Goal: Task Accomplishment & Management: Use online tool/utility

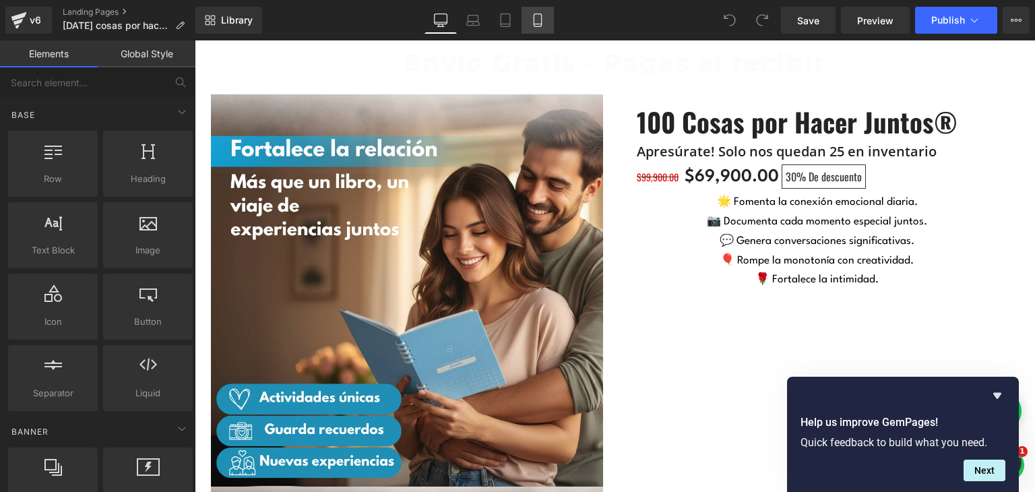
click at [535, 26] on icon at bounding box center [537, 19] width 13 height 13
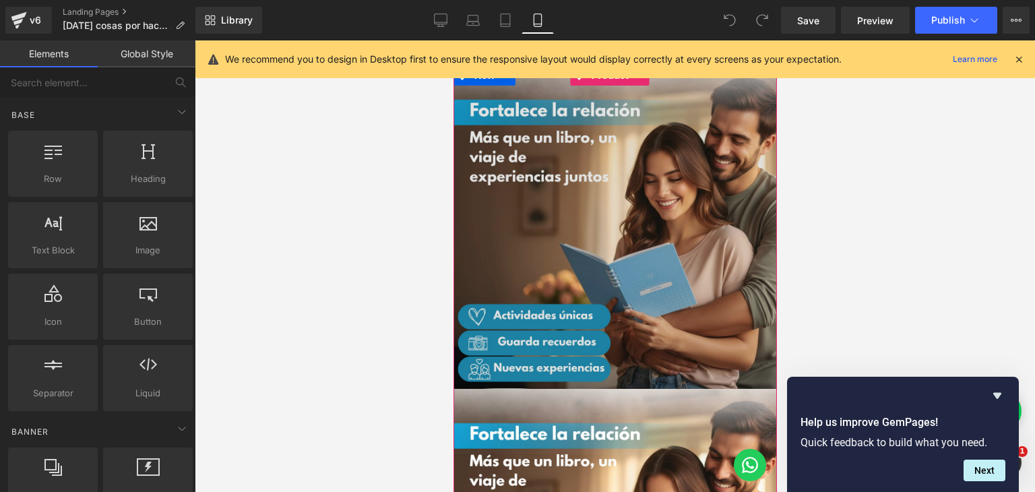
click at [717, 250] on img at bounding box center [614, 226] width 323 height 323
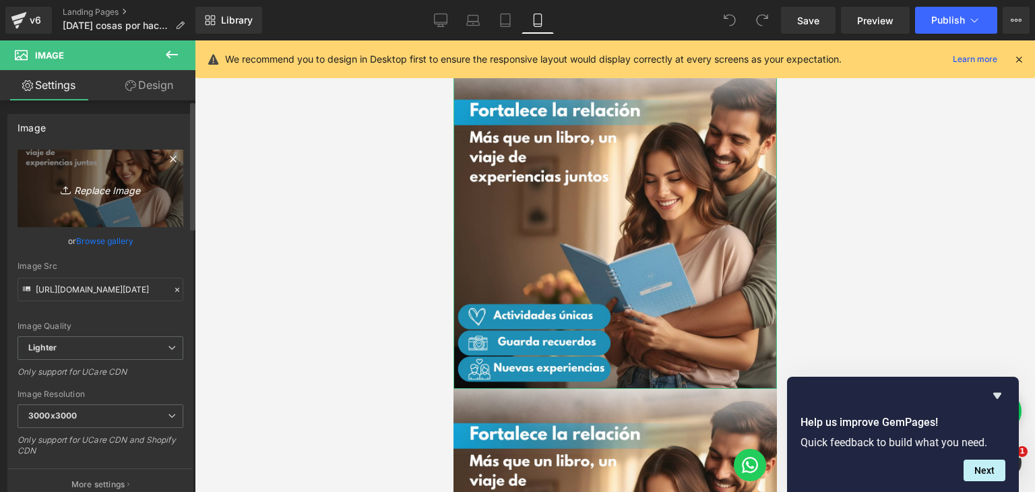
click at [96, 189] on icon "Replace Image" at bounding box center [100, 188] width 108 height 17
type input "C:\fakepath\AC1.png"
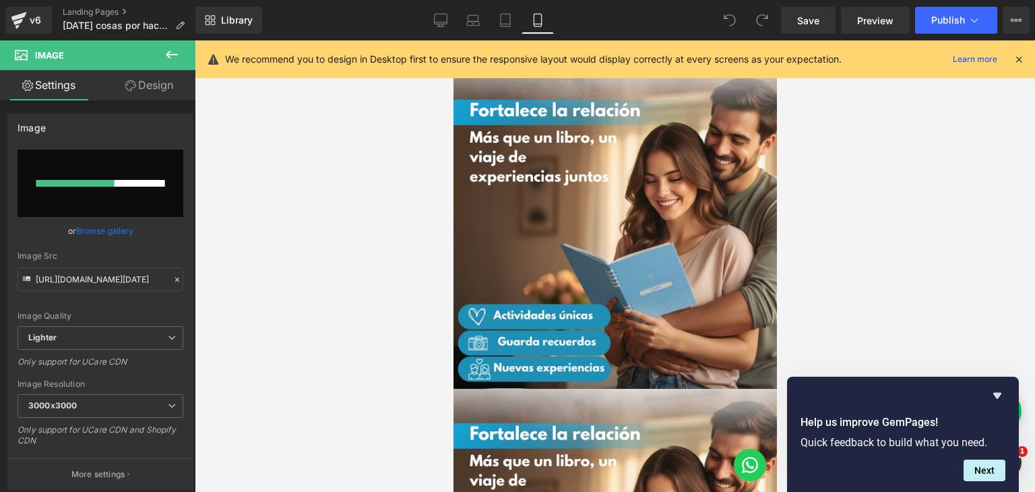
click at [1022, 58] on icon at bounding box center [1018, 59] width 12 height 12
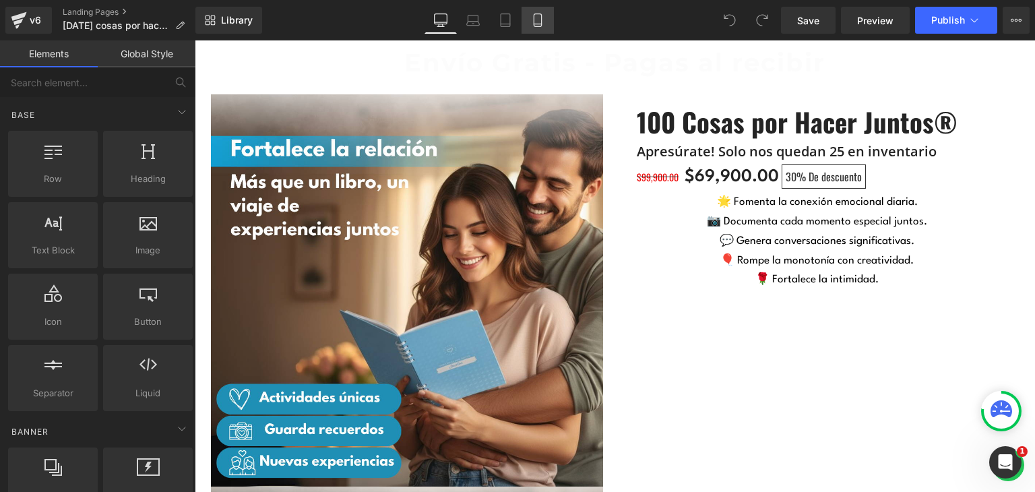
click at [548, 25] on link "Mobile" at bounding box center [537, 20] width 32 height 27
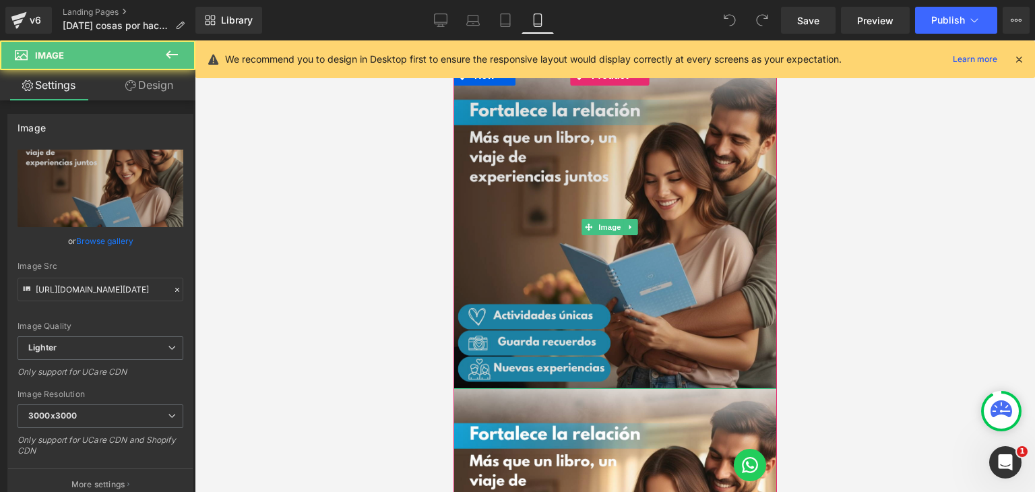
click at [600, 282] on img at bounding box center [614, 226] width 323 height 323
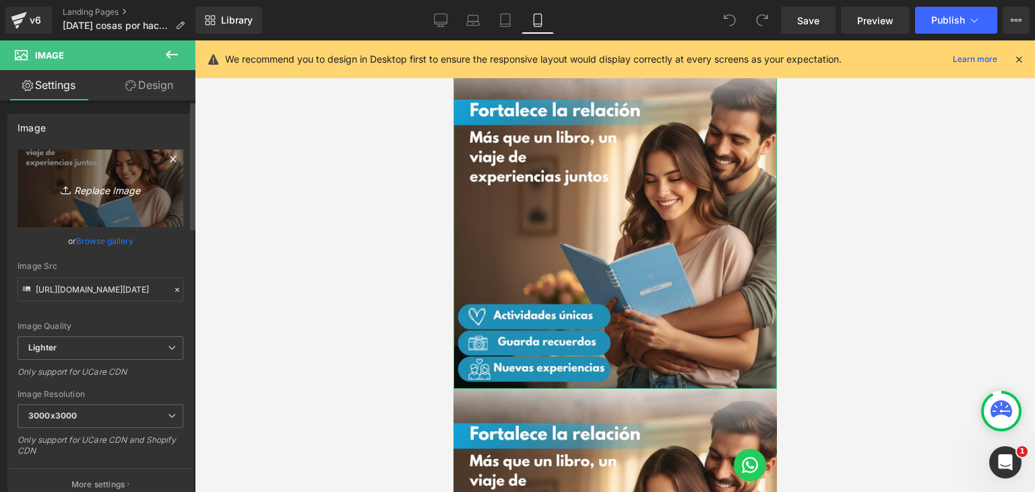
click at [104, 193] on icon "Replace Image" at bounding box center [100, 188] width 108 height 17
type input "C:\fakepath\[DATE].png"
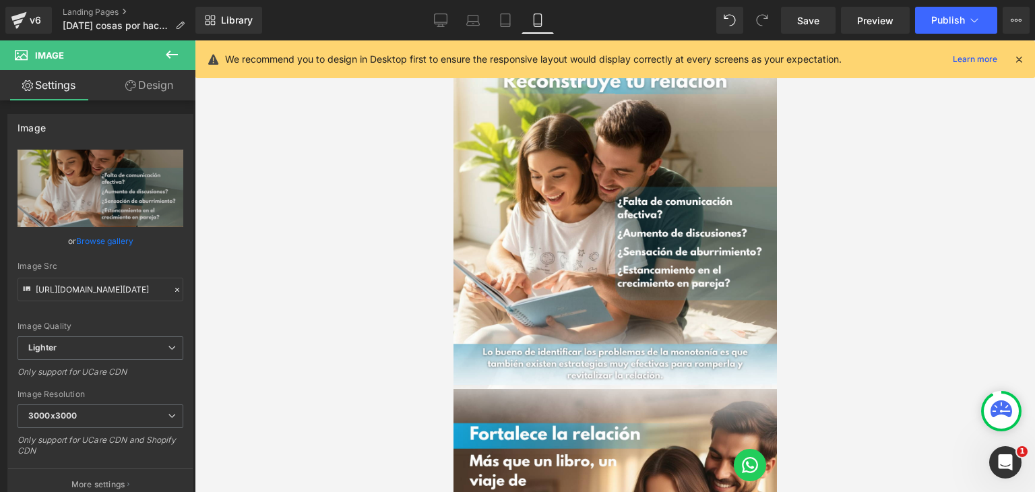
click at [1017, 59] on icon at bounding box center [1018, 59] width 12 height 12
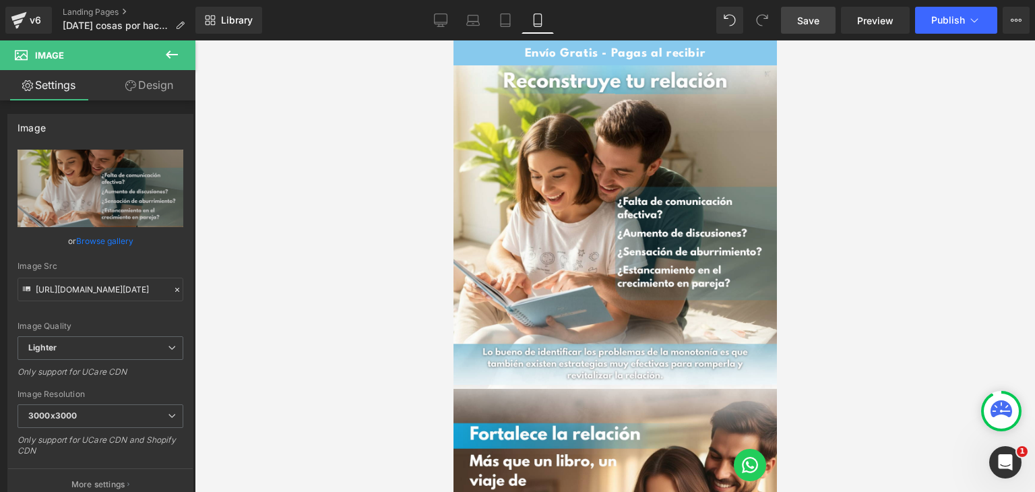
click at [814, 21] on span "Save" at bounding box center [808, 20] width 22 height 14
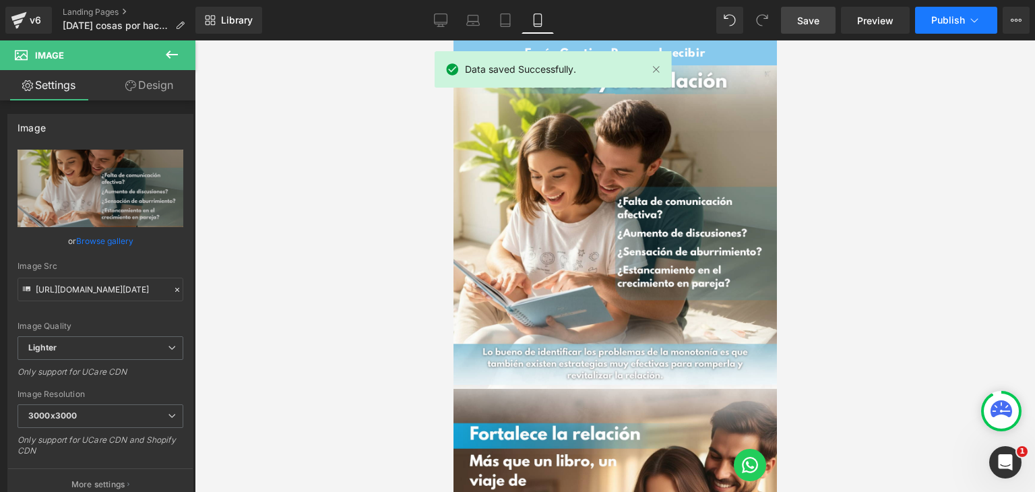
click at [948, 25] on button "Publish" at bounding box center [956, 20] width 82 height 27
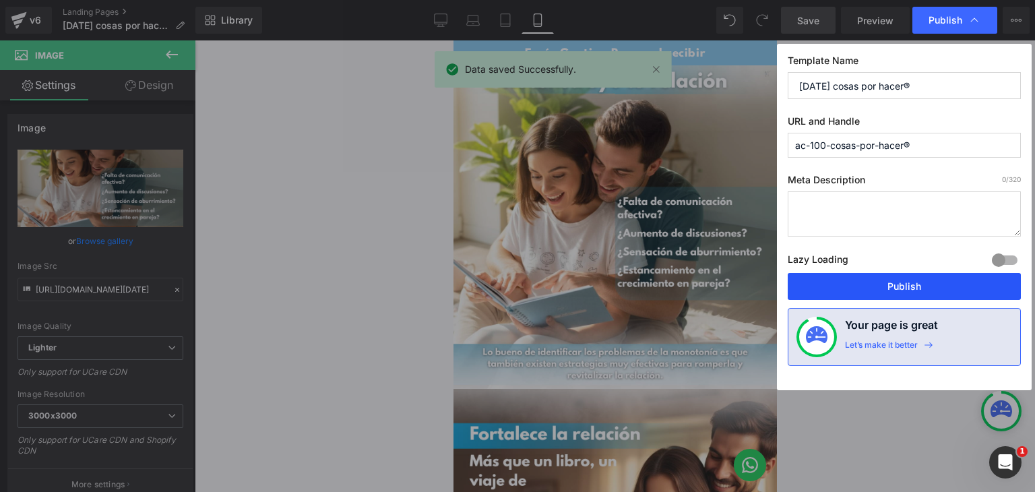
click at [886, 292] on button "Publish" at bounding box center [903, 286] width 233 height 27
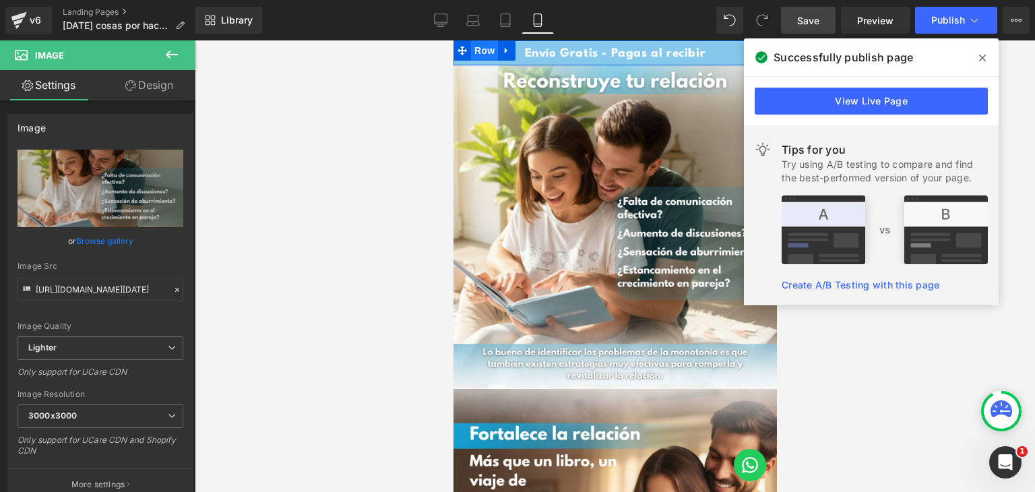
click at [482, 55] on span "Row" at bounding box center [483, 50] width 27 height 20
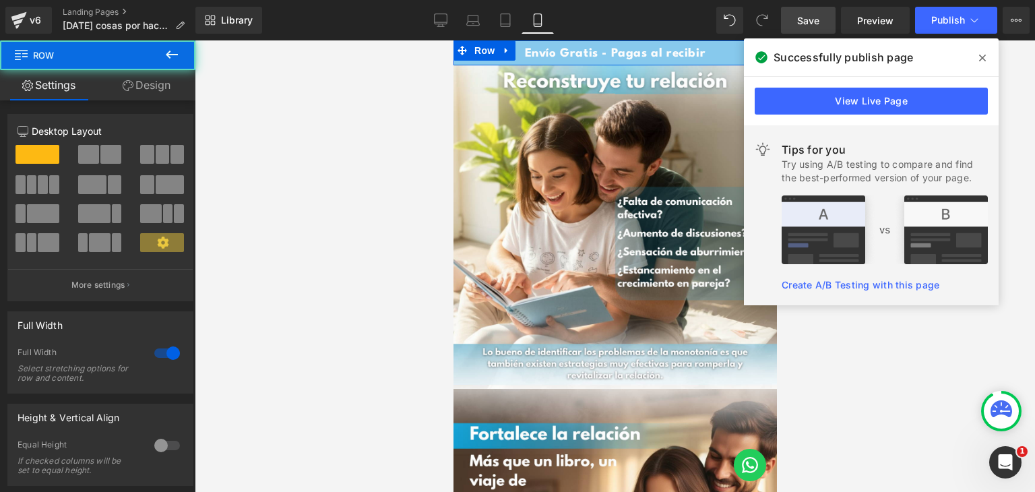
click at [560, 53] on span "Envío Gratis - Pagas al recibir" at bounding box center [614, 53] width 181 height 11
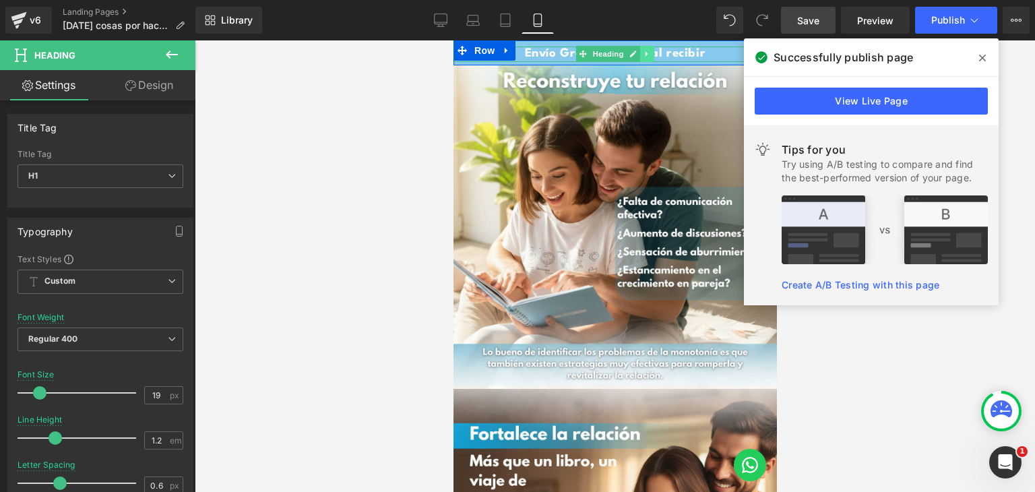
click at [643, 55] on icon at bounding box center [646, 54] width 7 height 8
click at [650, 51] on icon at bounding box center [653, 54] width 7 height 7
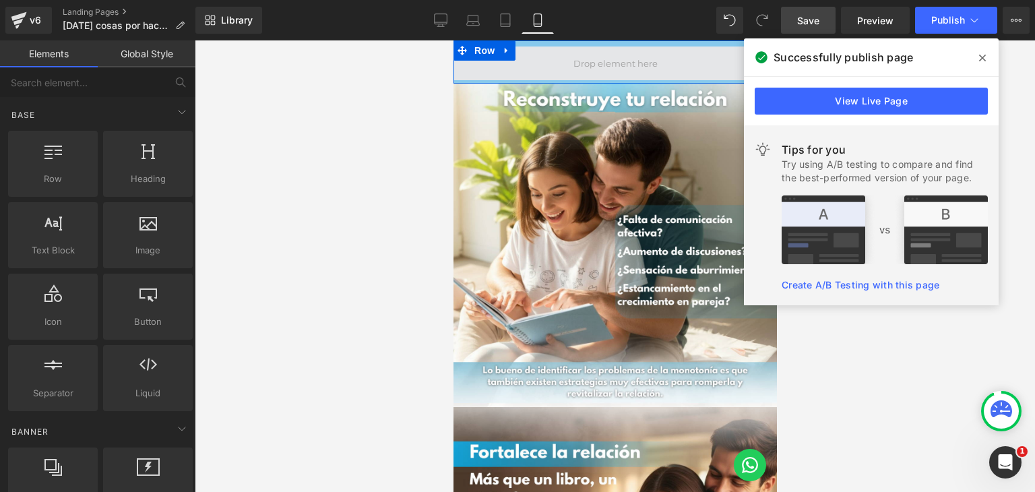
click at [516, 68] on span at bounding box center [614, 63] width 323 height 34
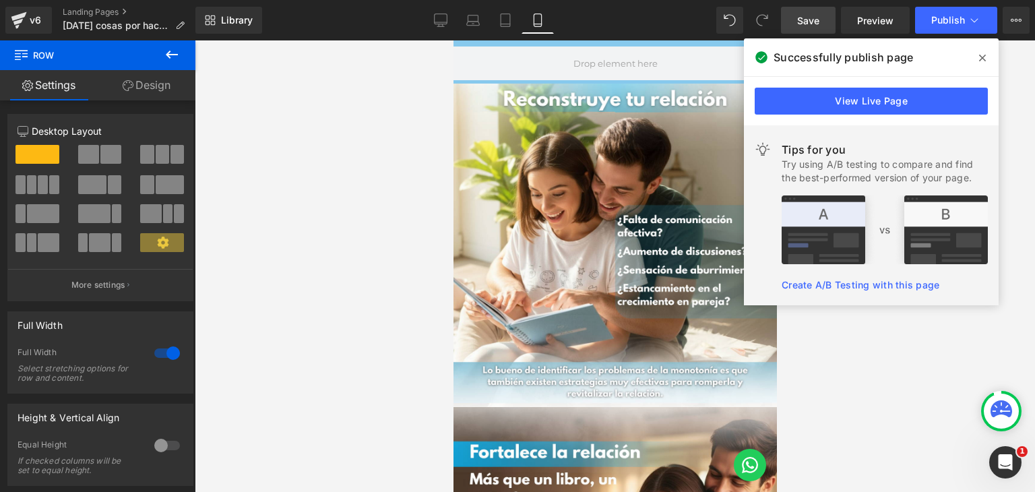
click at [172, 55] on icon at bounding box center [172, 54] width 16 height 16
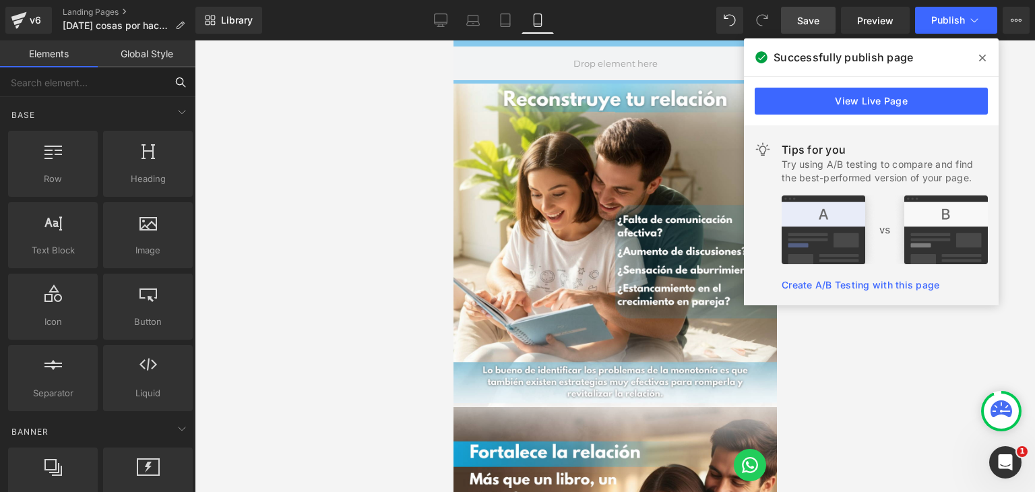
click at [61, 81] on input "text" at bounding box center [83, 82] width 166 height 30
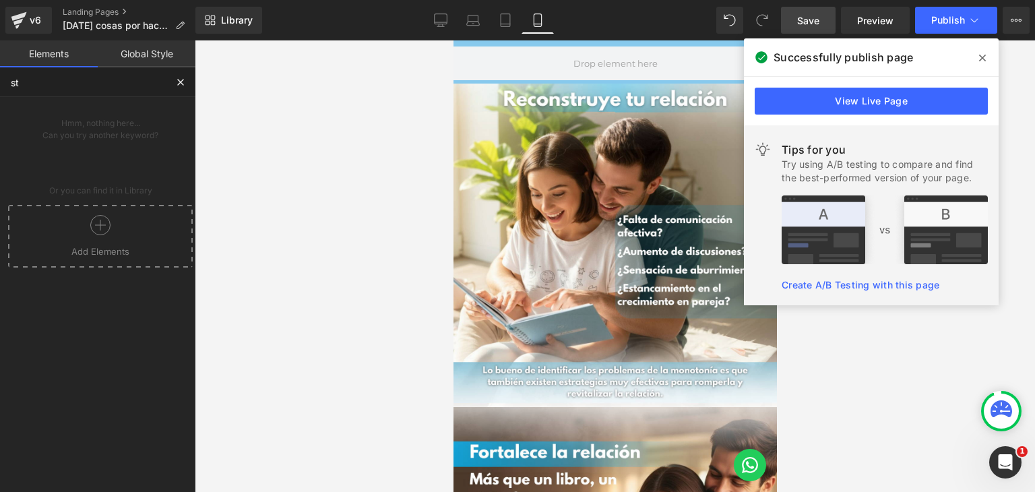
type input "s"
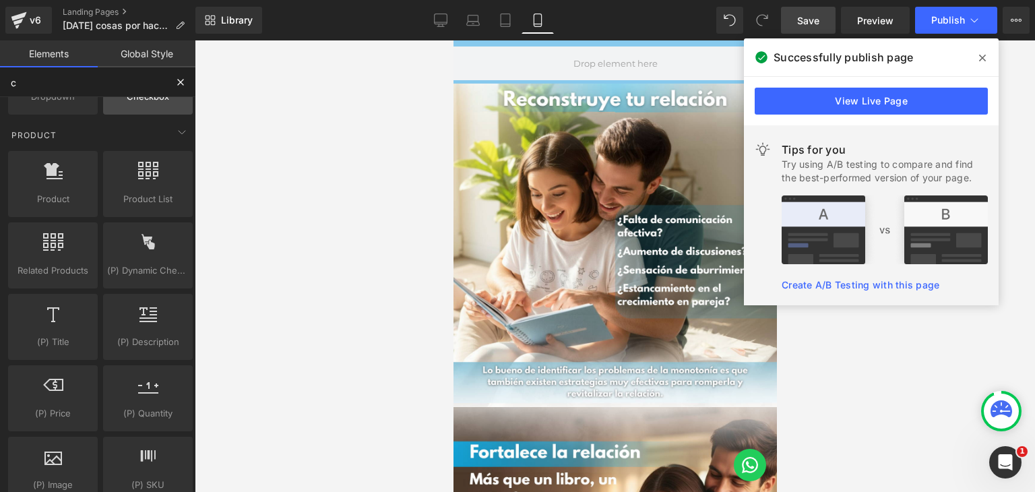
scroll to position [404, 0]
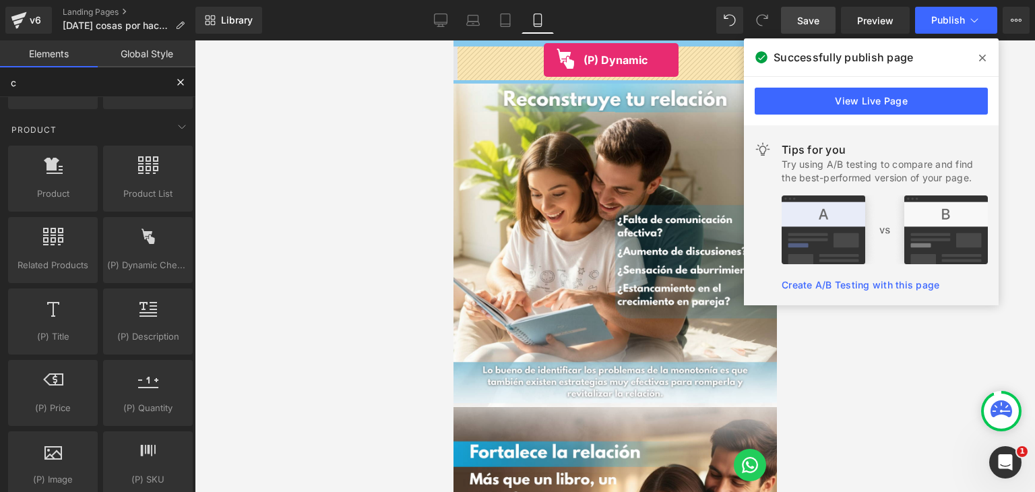
drag, startPoint x: 578, startPoint y: 292, endPoint x: 543, endPoint y: 60, distance: 234.3
drag, startPoint x: 597, startPoint y: 286, endPoint x: 542, endPoint y: 56, distance: 236.7
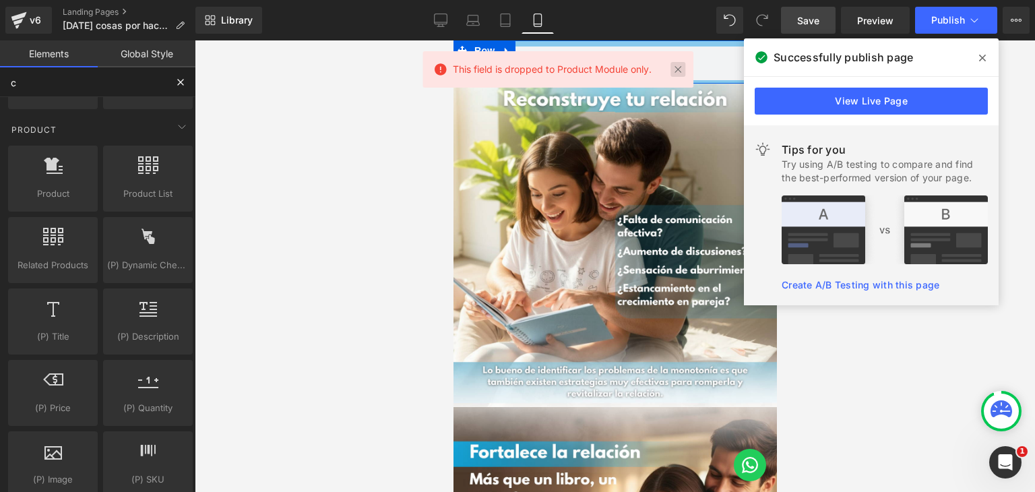
type input "c"
click at [679, 71] on link at bounding box center [677, 69] width 15 height 15
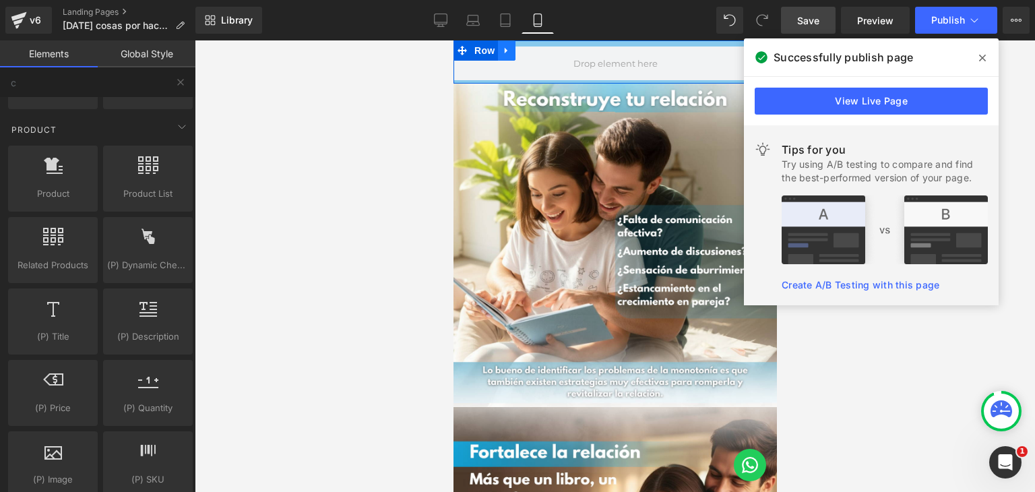
click at [504, 49] on icon at bounding box center [505, 51] width 3 height 6
click at [536, 46] on icon at bounding box center [540, 50] width 9 height 9
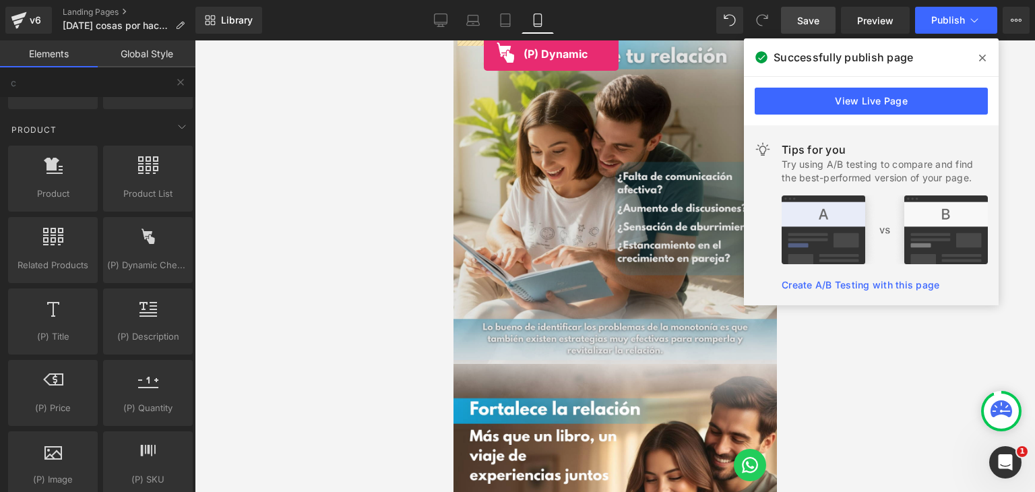
drag, startPoint x: 595, startPoint y: 295, endPoint x: 483, endPoint y: 54, distance: 265.8
drag, startPoint x: 595, startPoint y: 292, endPoint x: 496, endPoint y: 42, distance: 269.7
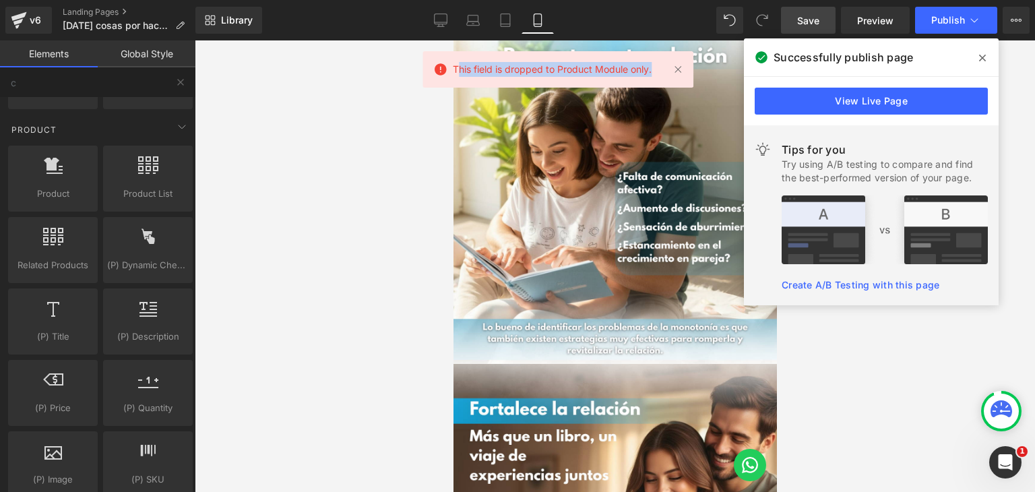
drag, startPoint x: 460, startPoint y: 70, endPoint x: 653, endPoint y: 69, distance: 192.6
click at [653, 69] on div "This field is dropped to Product Module only." at bounding box center [557, 69] width 271 height 36
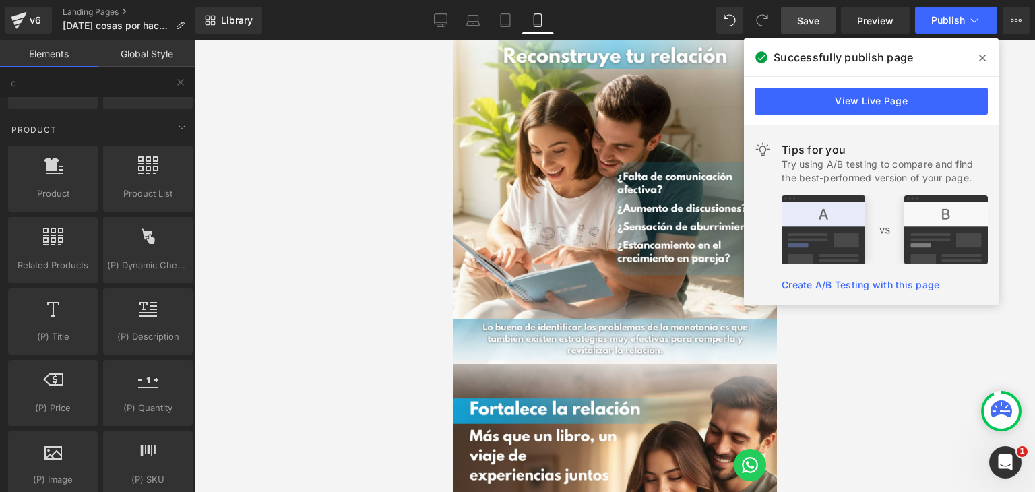
copy span "his field is dropped to Product Module only."
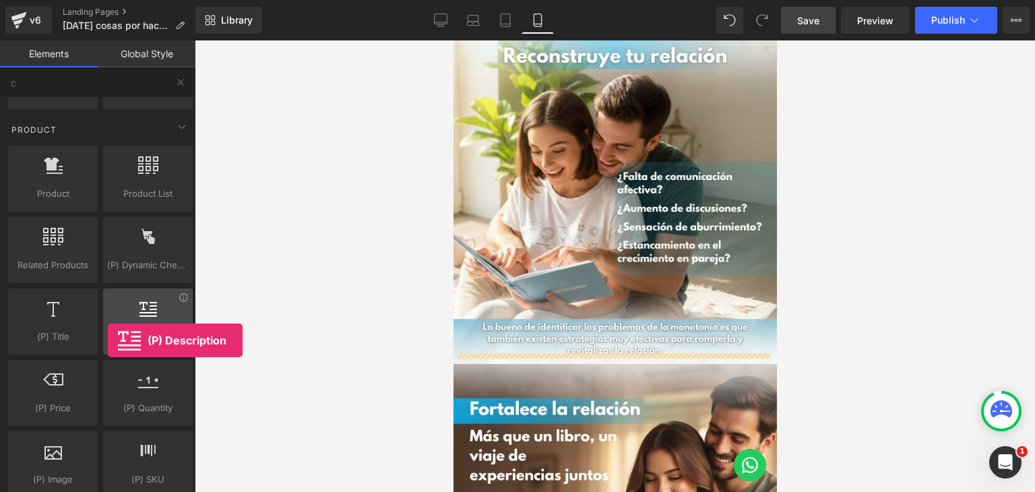
drag, startPoint x: 189, startPoint y: 313, endPoint x: 128, endPoint y: 332, distance: 63.5
click at [128, 332] on div "(P) Description products, goods, sells, descriptions, details" at bounding box center [148, 321] width 90 height 66
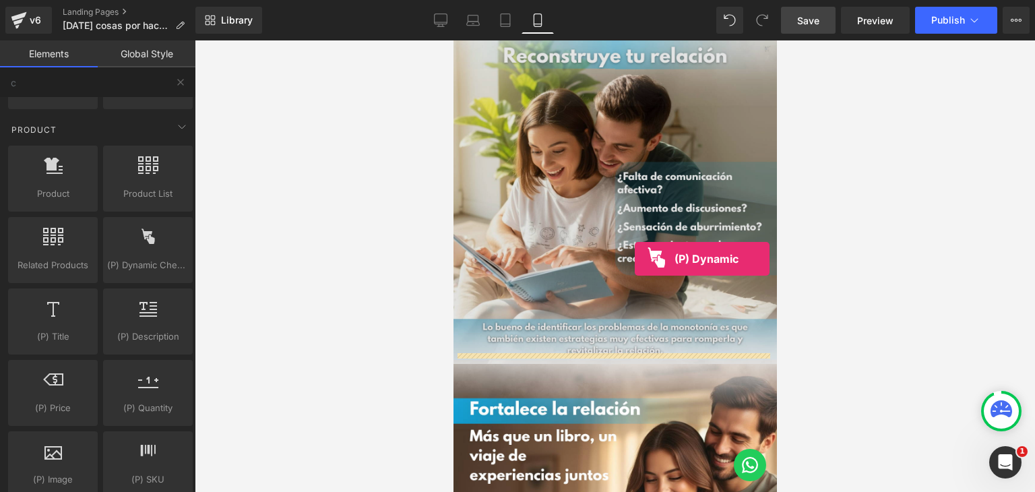
drag, startPoint x: 593, startPoint y: 305, endPoint x: 634, endPoint y: 259, distance: 61.6
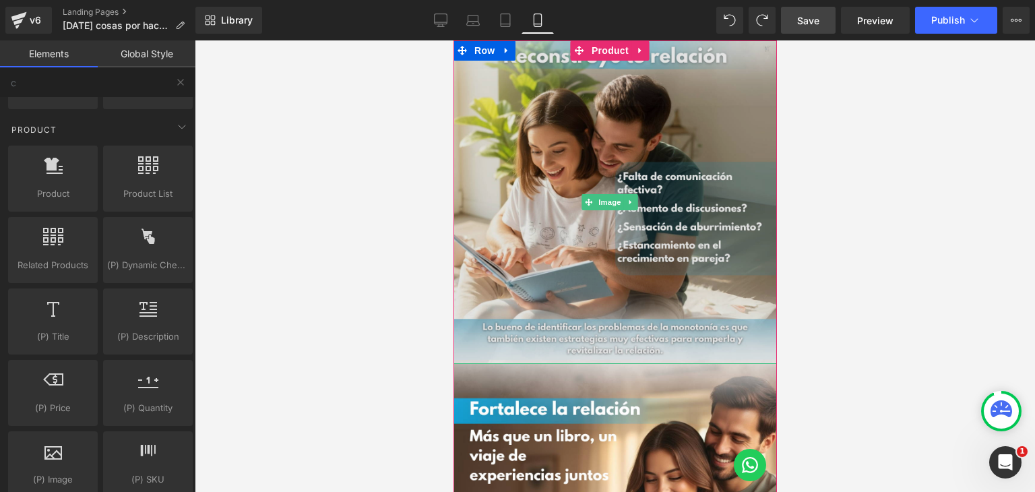
click at [531, 106] on img at bounding box center [614, 201] width 323 height 323
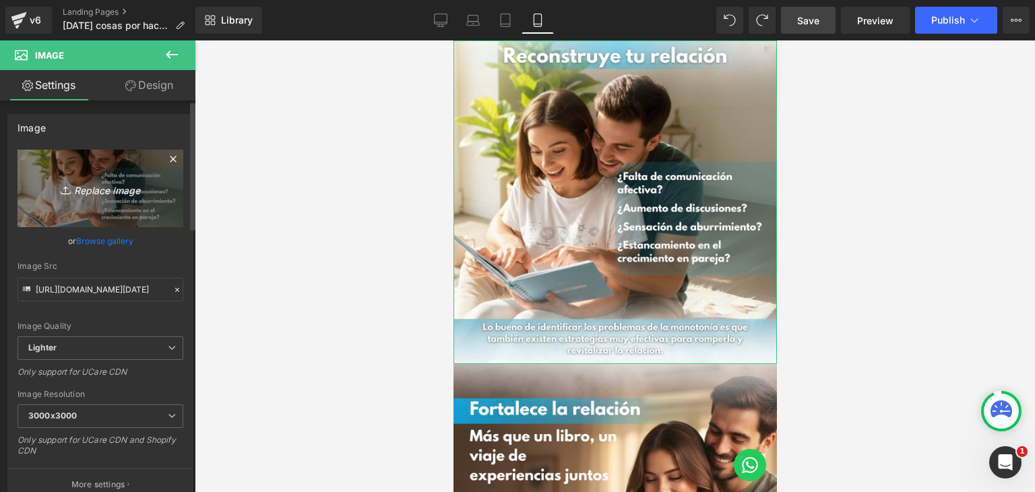
click at [90, 185] on icon "Replace Image" at bounding box center [100, 188] width 108 height 17
type input "C:\fakepath\AC1.png"
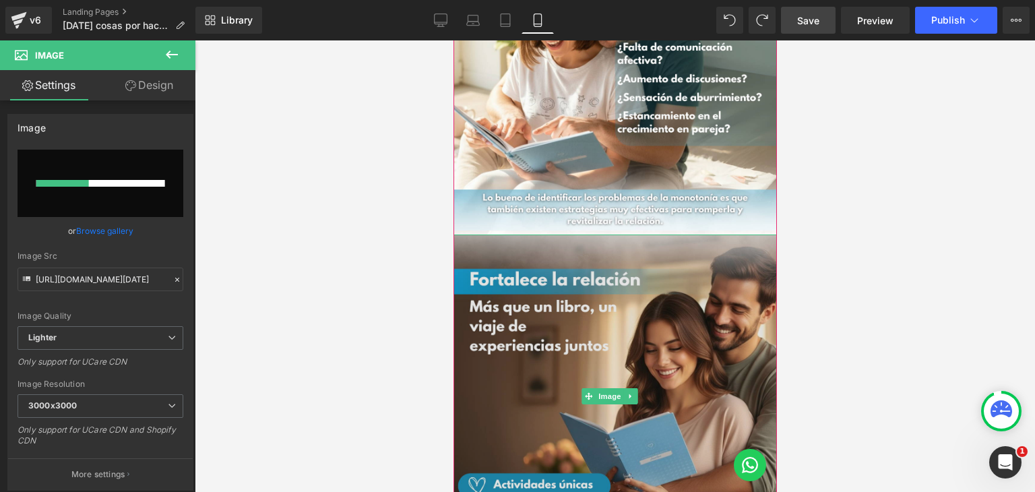
scroll to position [135, 0]
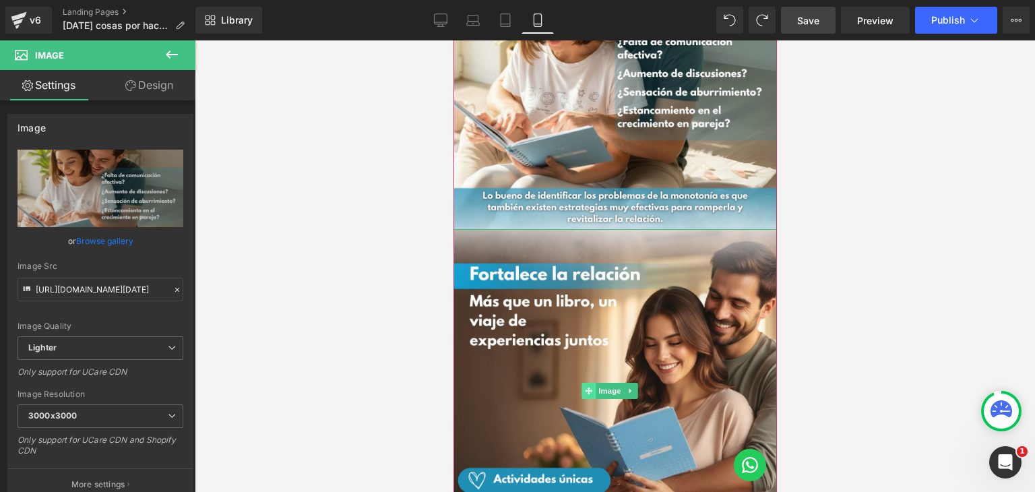
click at [591, 383] on span at bounding box center [588, 391] width 14 height 16
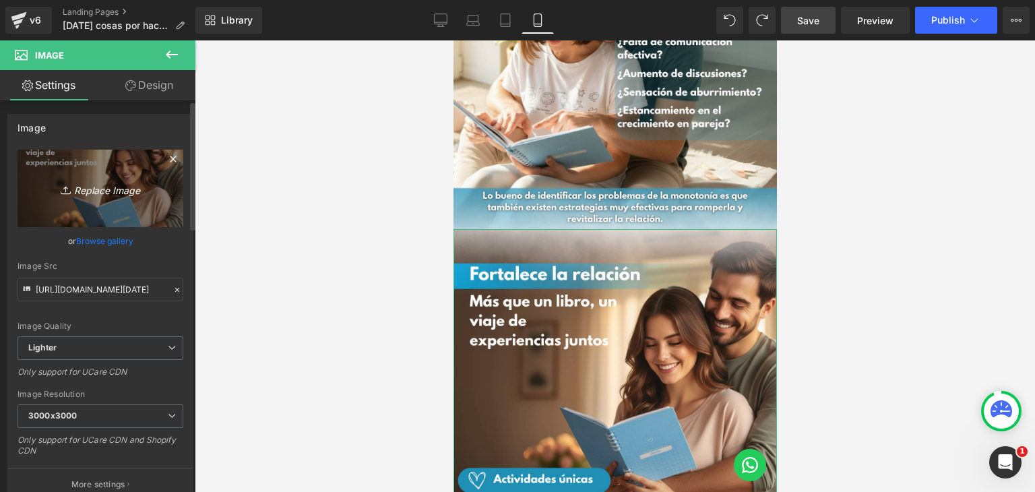
click at [100, 187] on icon "Replace Image" at bounding box center [100, 188] width 108 height 17
type input "C:\fakepath\AC2.png"
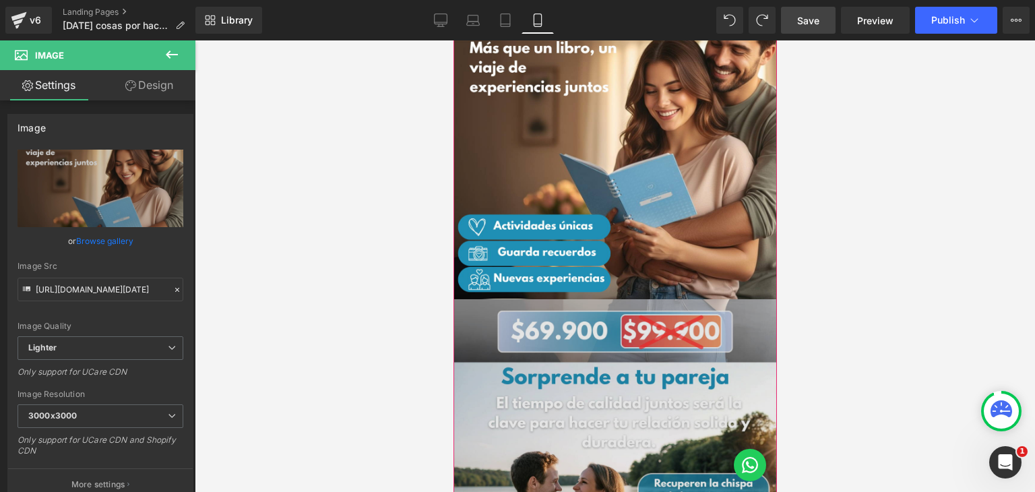
scroll to position [404, 0]
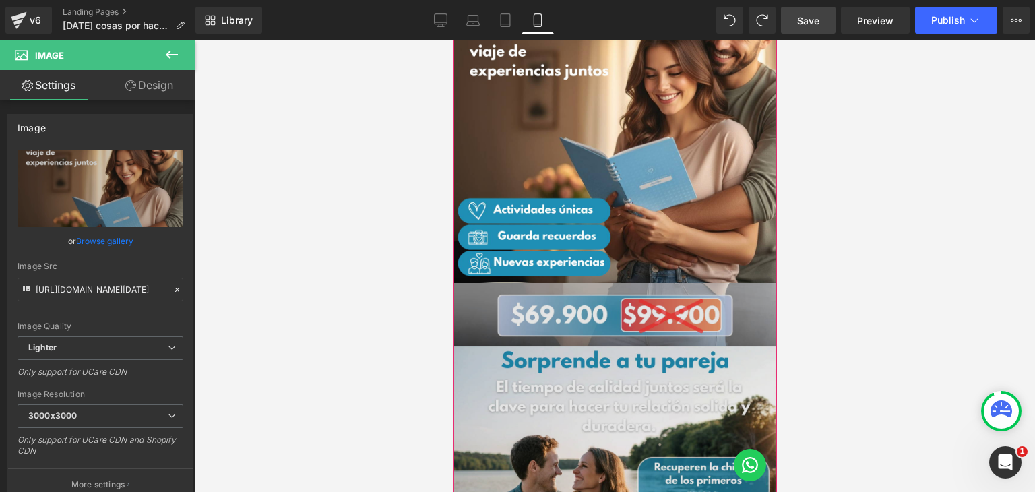
click at [597, 368] on img at bounding box center [614, 444] width 323 height 323
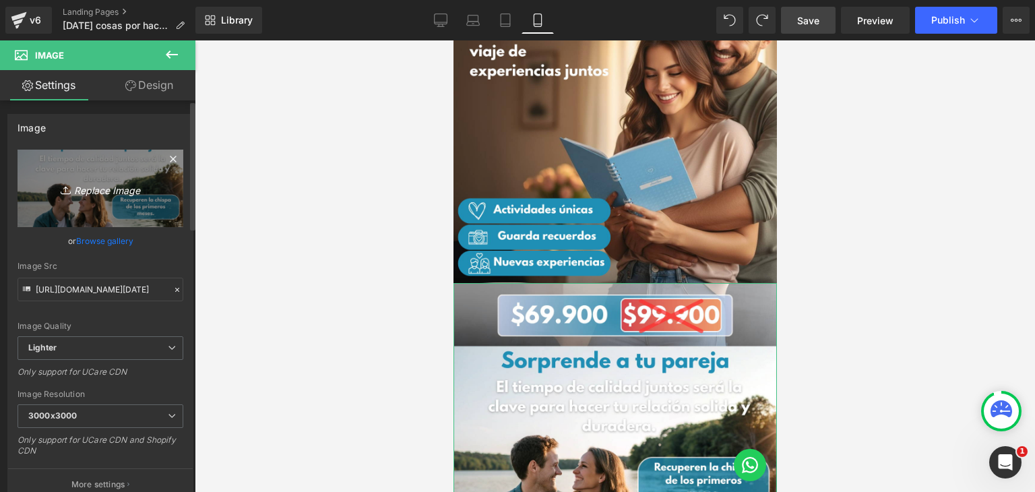
click at [116, 184] on icon "Replace Image" at bounding box center [100, 188] width 108 height 17
type input "C:\fakepath\[DATE].png"
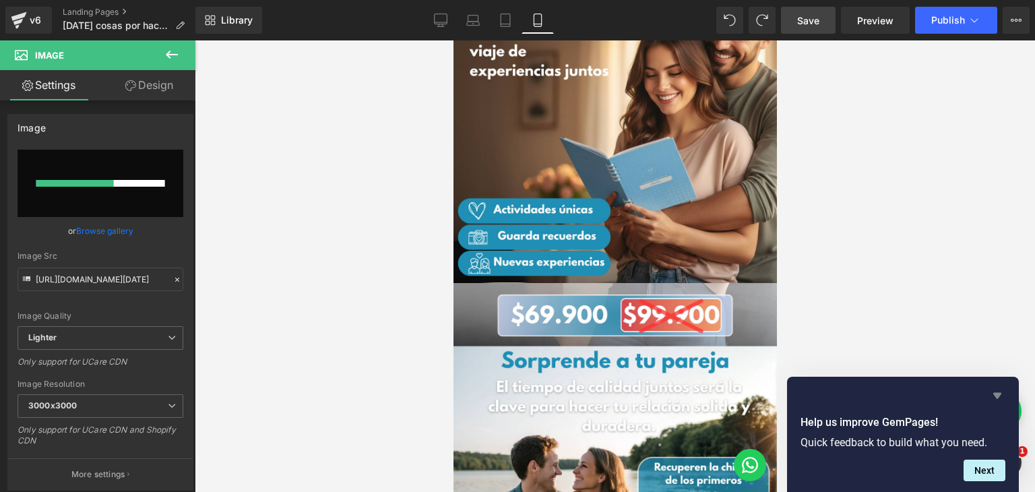
click at [994, 397] on icon "Hide survey" at bounding box center [997, 395] width 16 height 16
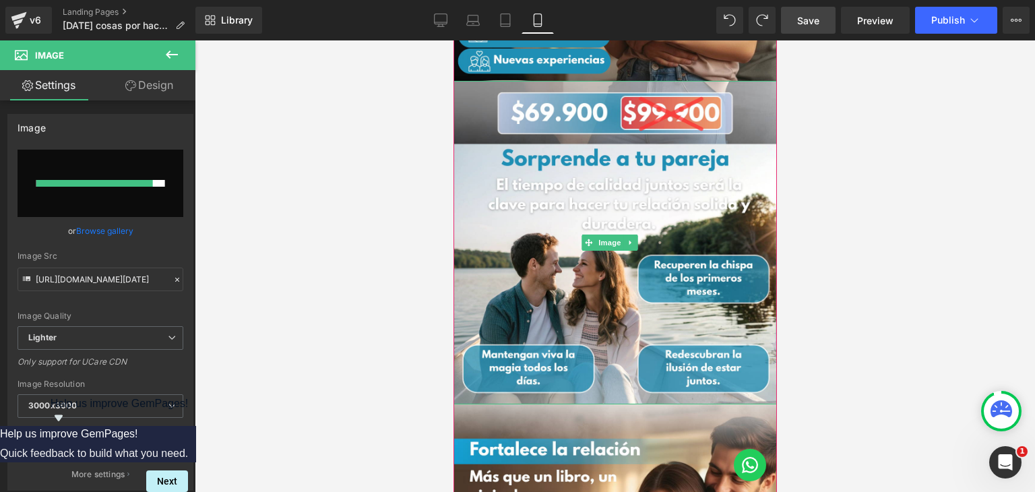
scroll to position [539, 0]
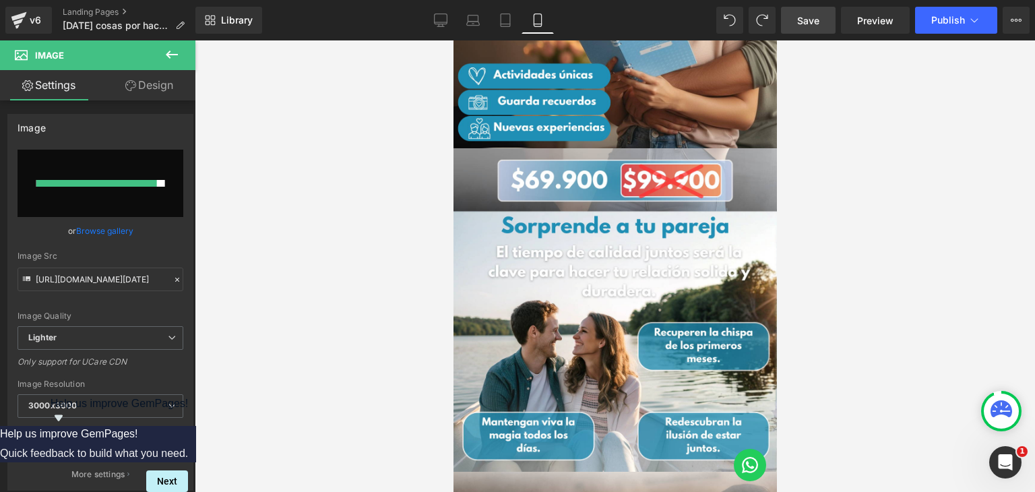
click at [811, 22] on span "Save" at bounding box center [808, 20] width 22 height 14
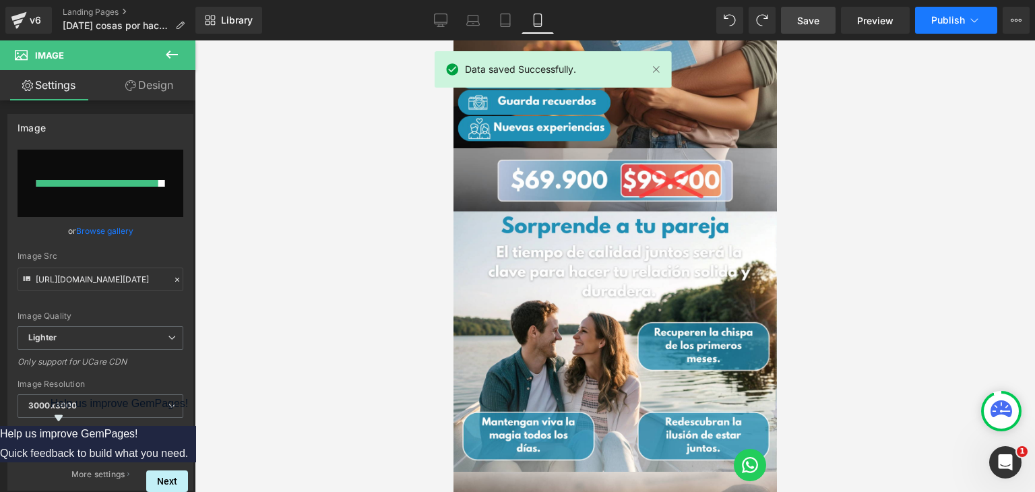
click at [948, 24] on span "Publish" at bounding box center [948, 20] width 34 height 11
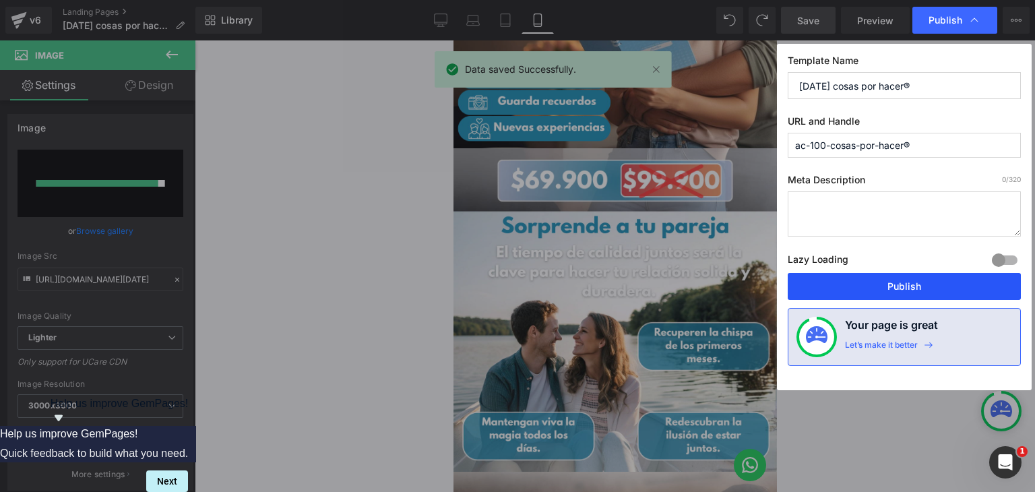
click at [820, 284] on button "Publish" at bounding box center [903, 286] width 233 height 27
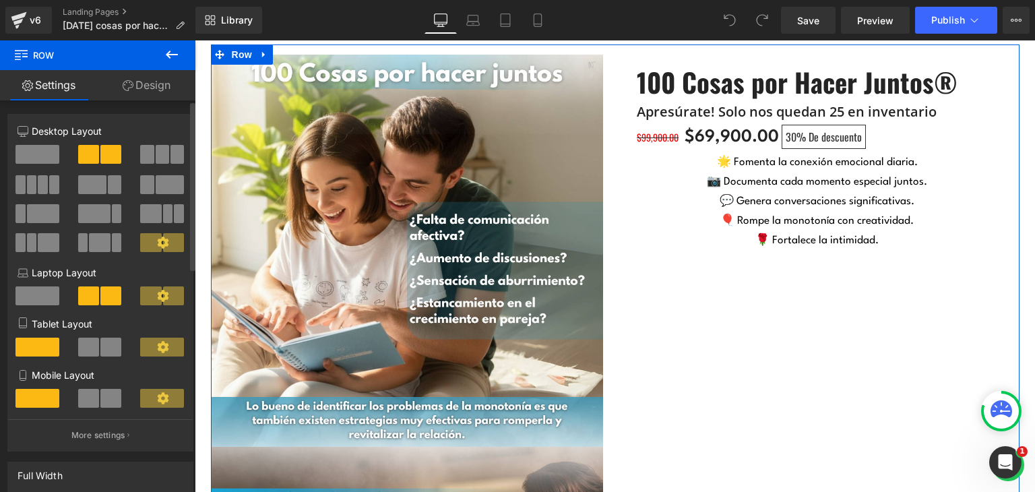
click at [49, 156] on span at bounding box center [37, 154] width 44 height 19
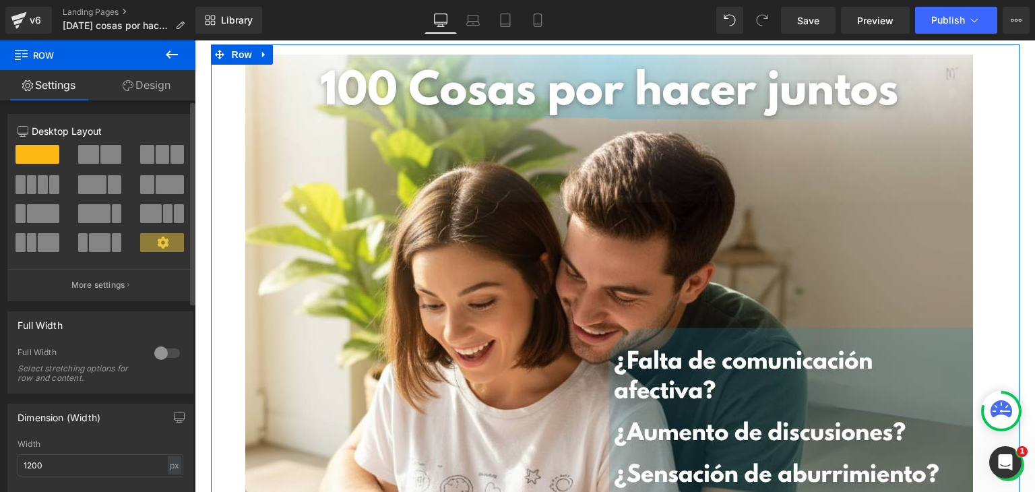
click at [169, 356] on div at bounding box center [167, 353] width 32 height 22
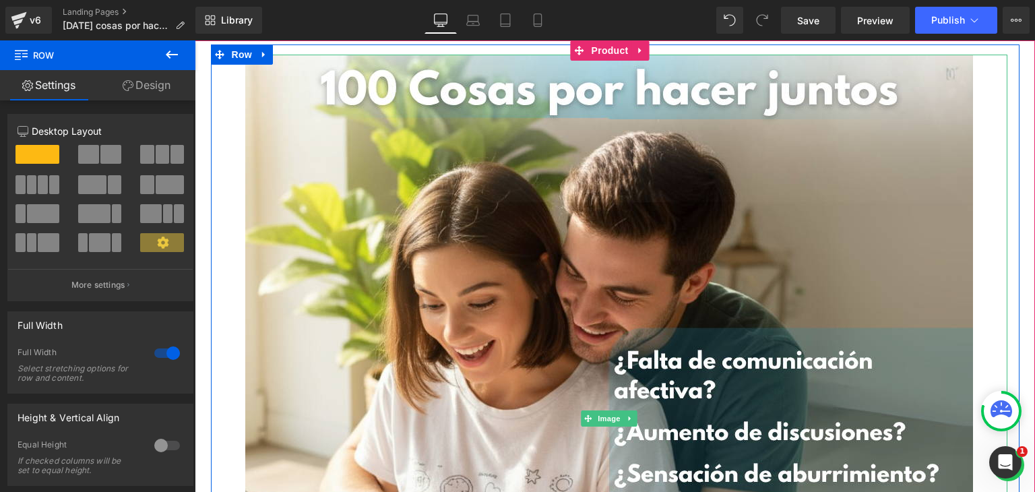
click at [219, 227] on div at bounding box center [609, 418] width 796 height 727
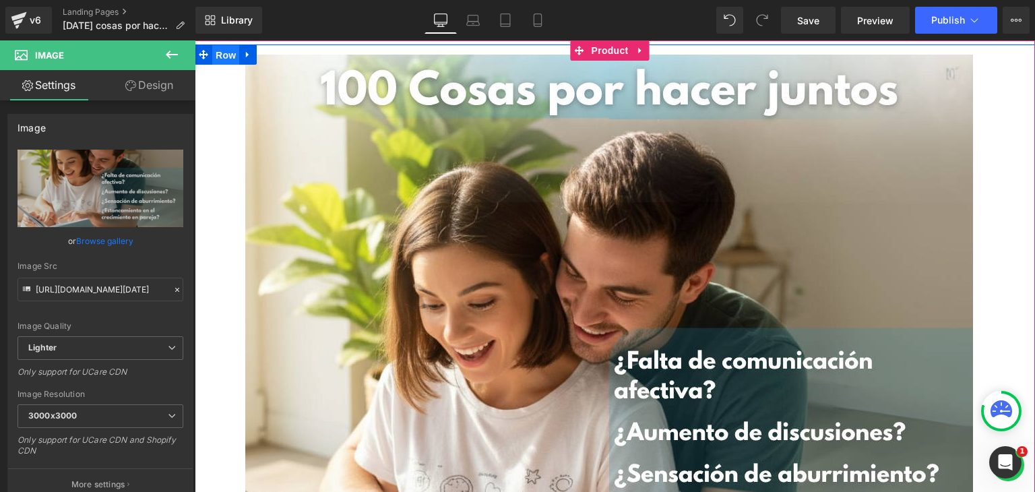
click at [229, 56] on span "Row" at bounding box center [225, 55] width 27 height 20
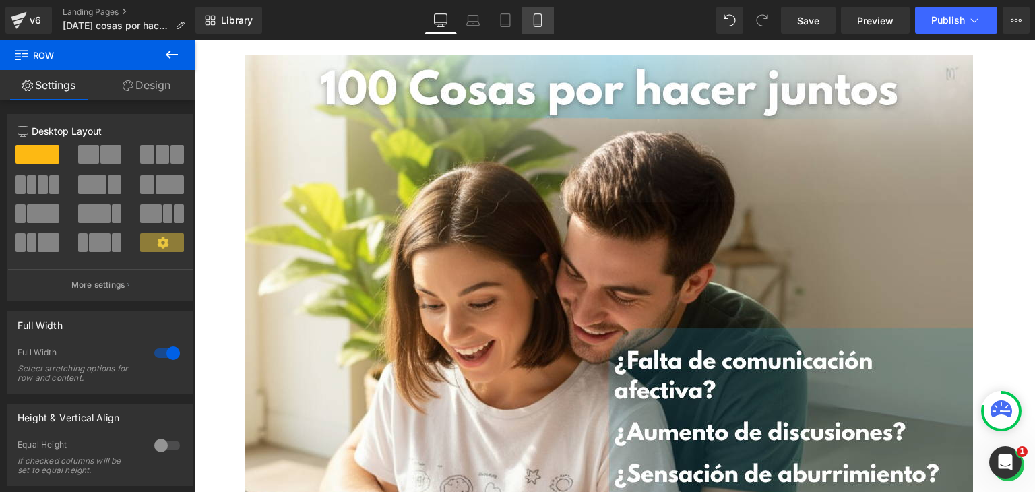
click at [537, 21] on icon at bounding box center [537, 19] width 13 height 13
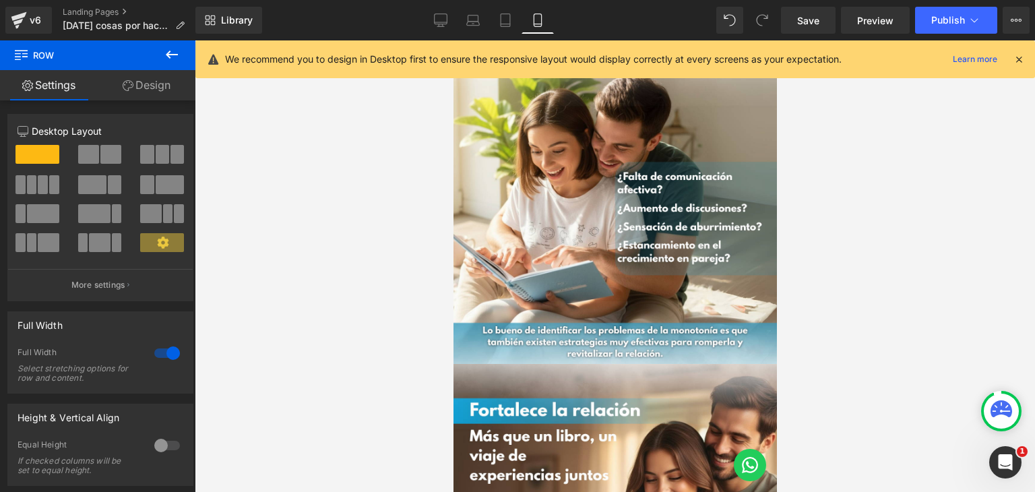
click at [1014, 61] on icon at bounding box center [1018, 59] width 12 height 12
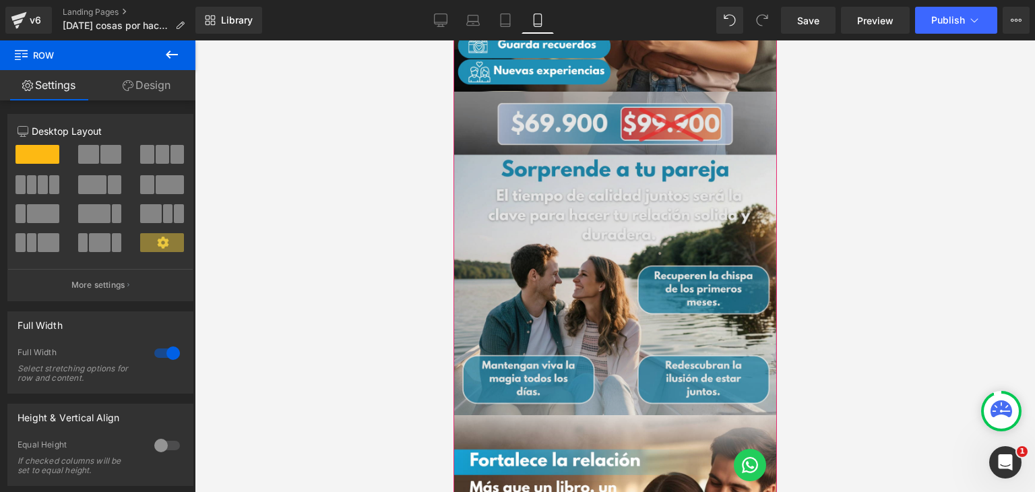
scroll to position [606, 0]
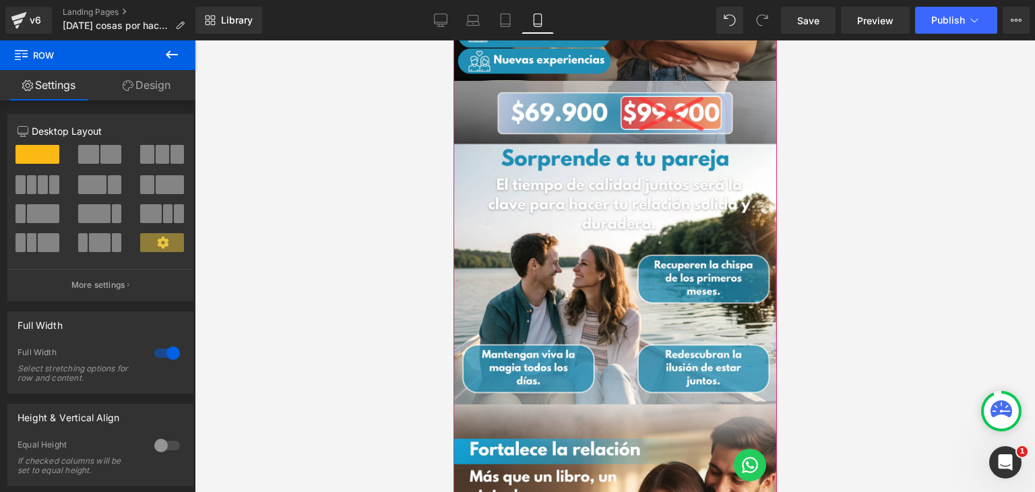
click at [605, 249] on div "Image" at bounding box center [614, 242] width 323 height 323
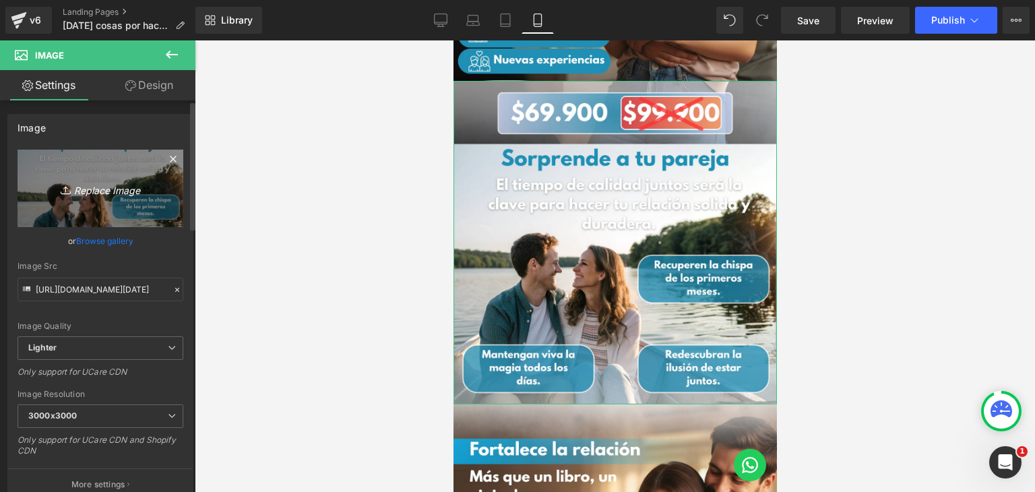
click at [96, 178] on link "Replace Image" at bounding box center [101, 188] width 166 height 77
type input "C:\fakepath\AC3.png"
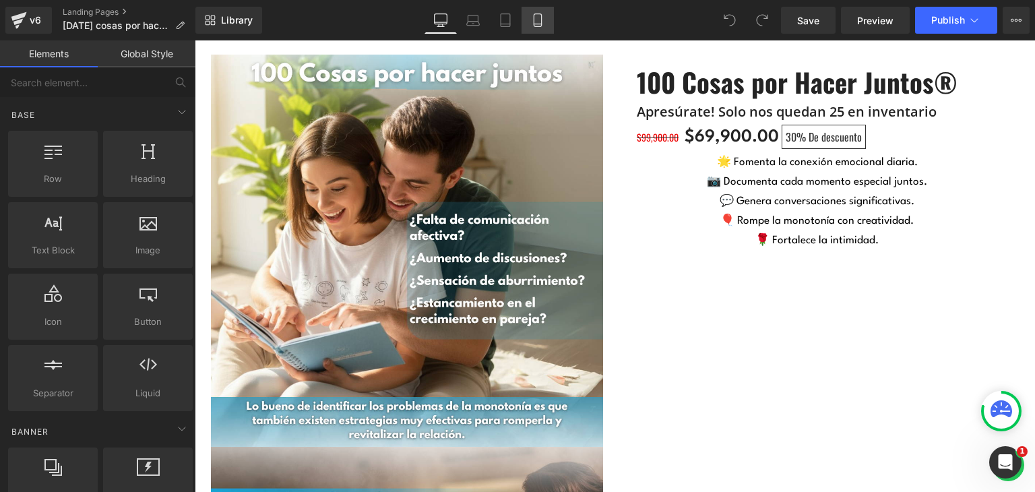
click at [547, 25] on link "Mobile" at bounding box center [537, 20] width 32 height 27
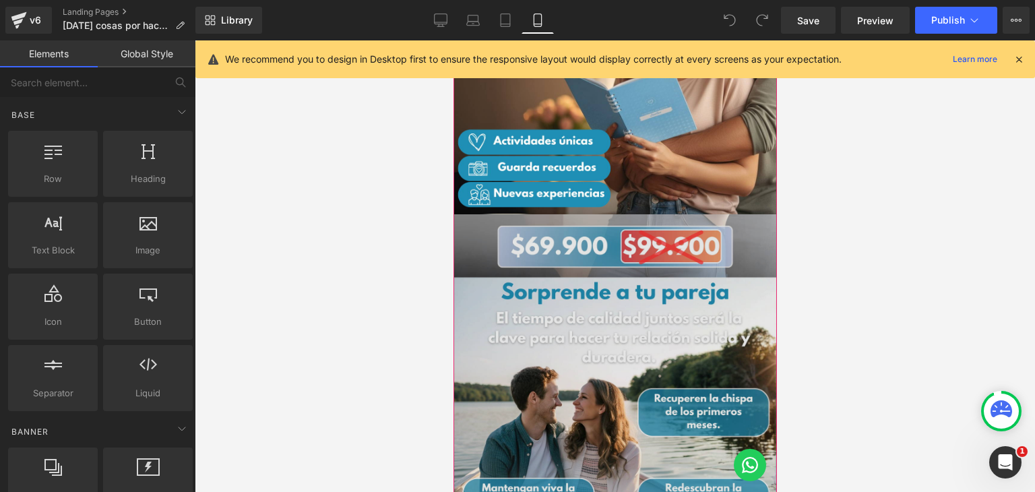
scroll to position [471, 0]
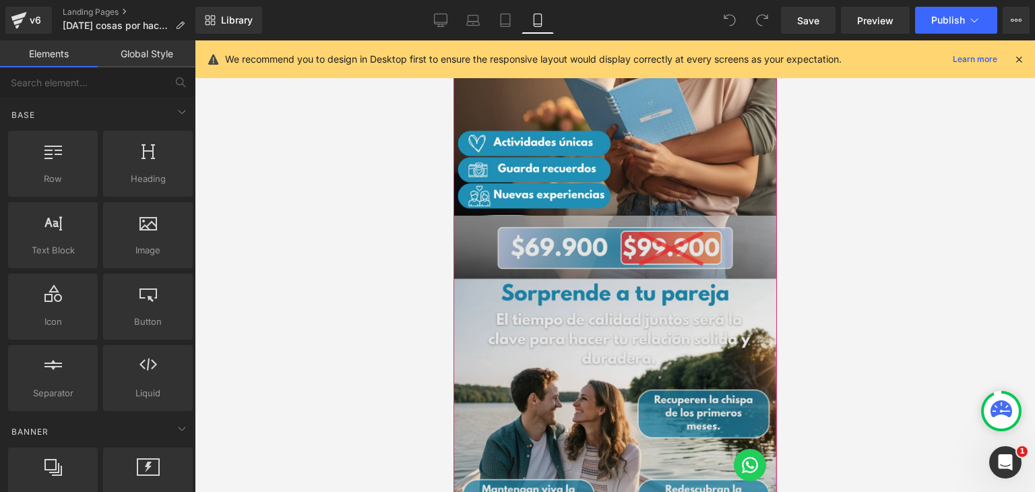
click at [586, 235] on img at bounding box center [614, 377] width 323 height 323
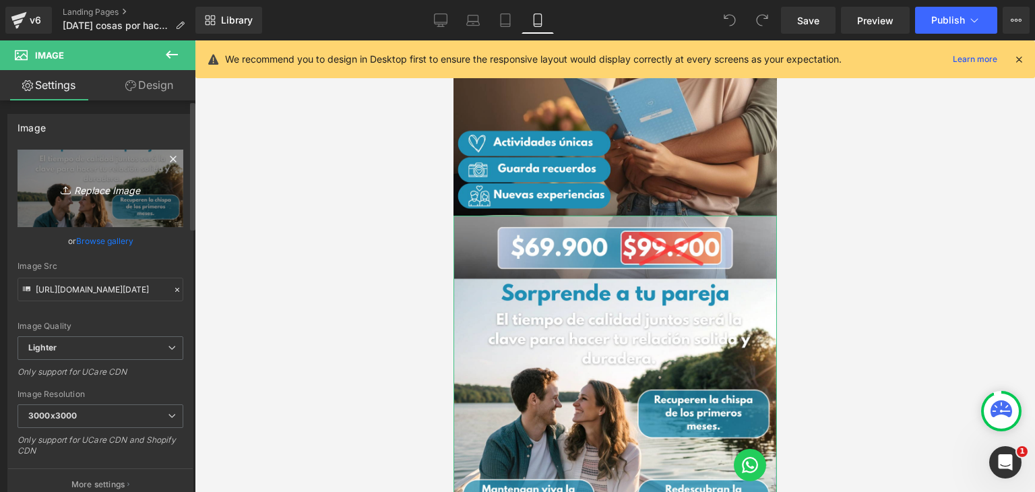
click at [94, 180] on icon "Replace Image" at bounding box center [100, 188] width 108 height 17
type input "C:\fakepath\[DATE].png"
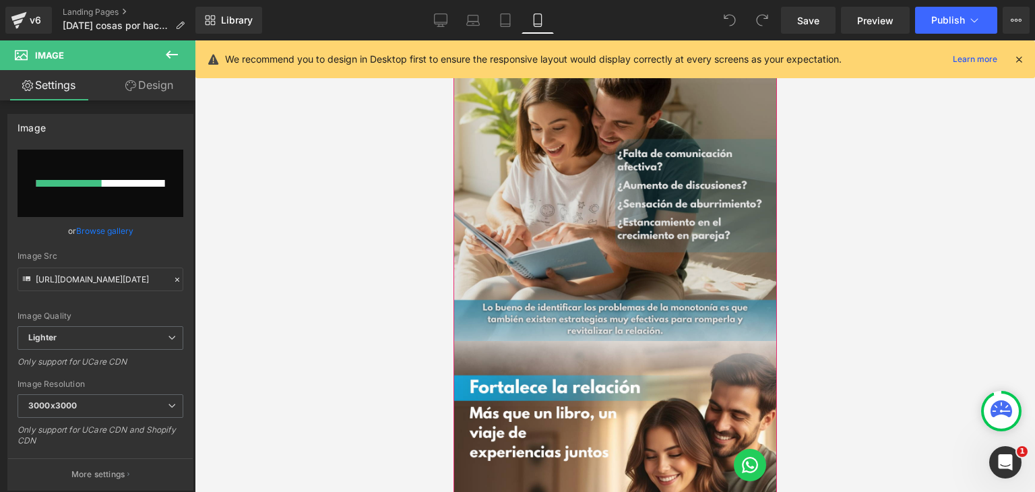
scroll to position [0, 0]
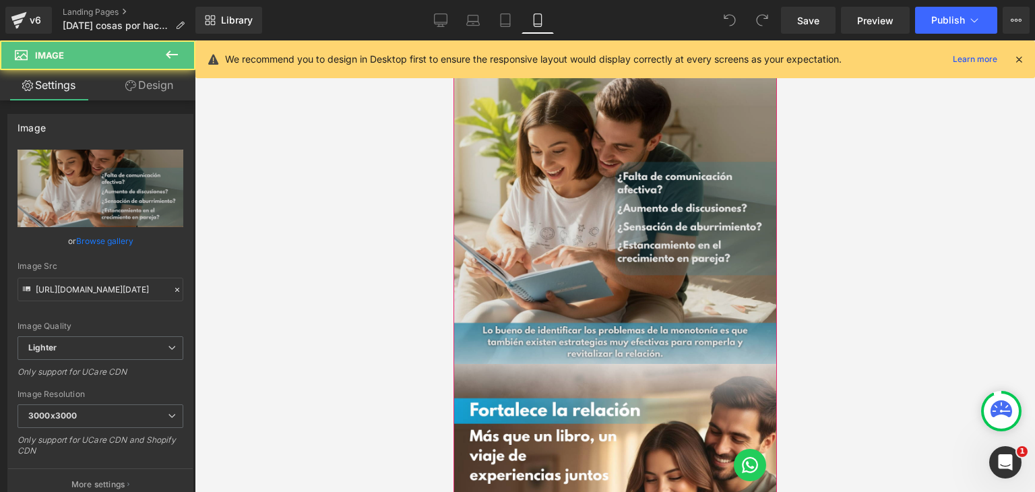
click at [608, 168] on img at bounding box center [614, 201] width 323 height 323
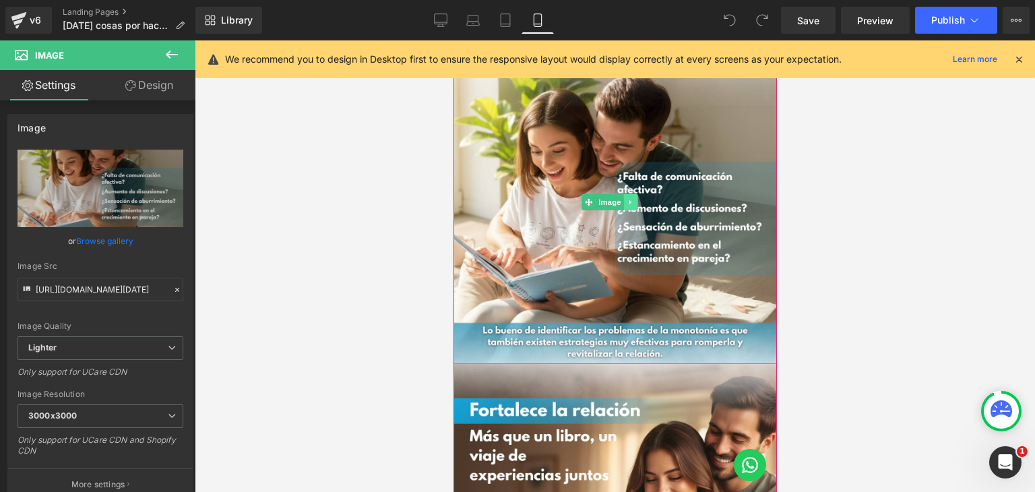
click at [630, 199] on icon at bounding box center [629, 202] width 7 height 8
click at [622, 194] on link at bounding box center [623, 202] width 14 height 16
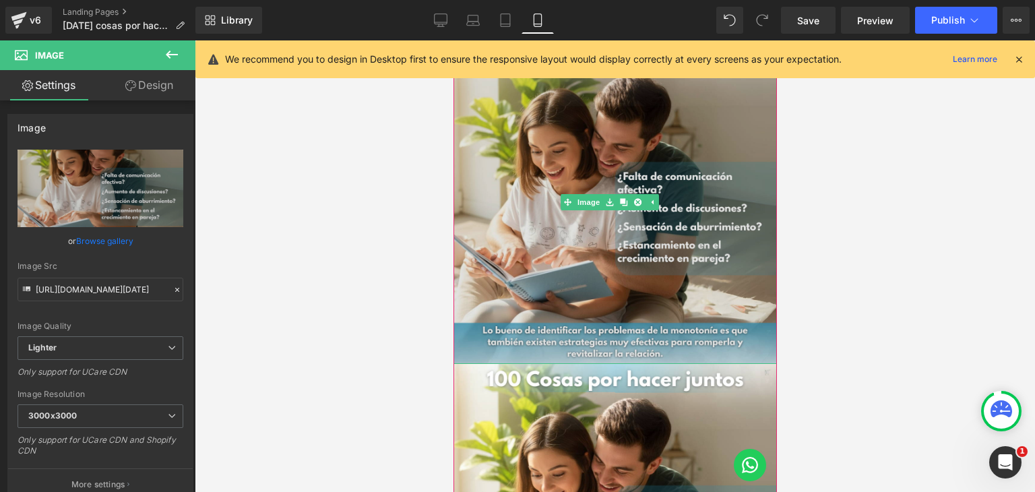
click at [631, 205] on div "Image" at bounding box center [614, 201] width 323 height 323
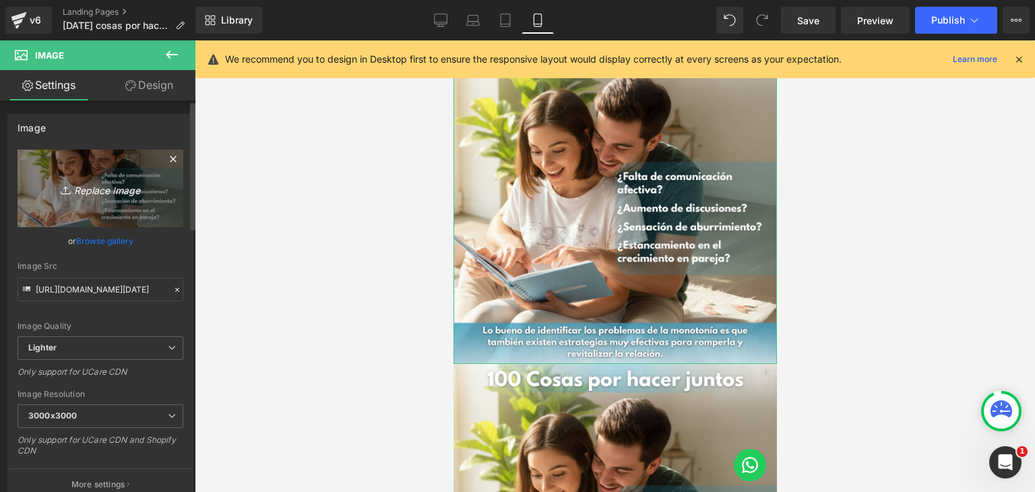
click at [86, 194] on icon "Replace Image" at bounding box center [100, 188] width 108 height 17
type input "C:\fakepath\[DATE].png"
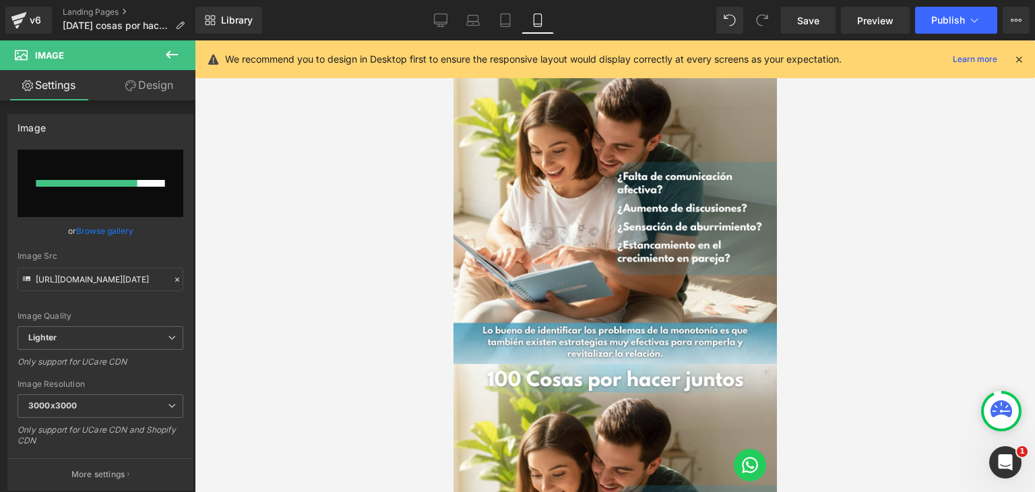
click at [1016, 61] on icon at bounding box center [1018, 59] width 12 height 12
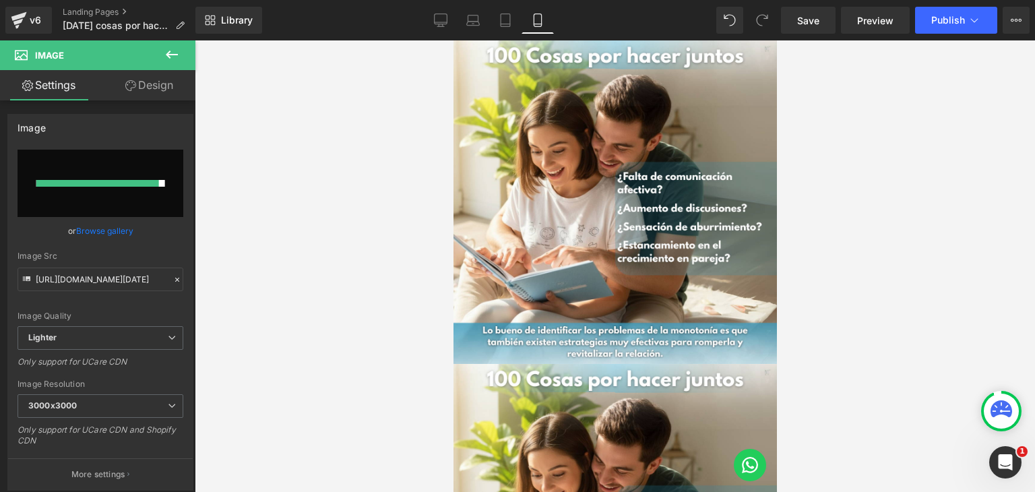
type input "[URL][DOMAIN_NAME][DATE]"
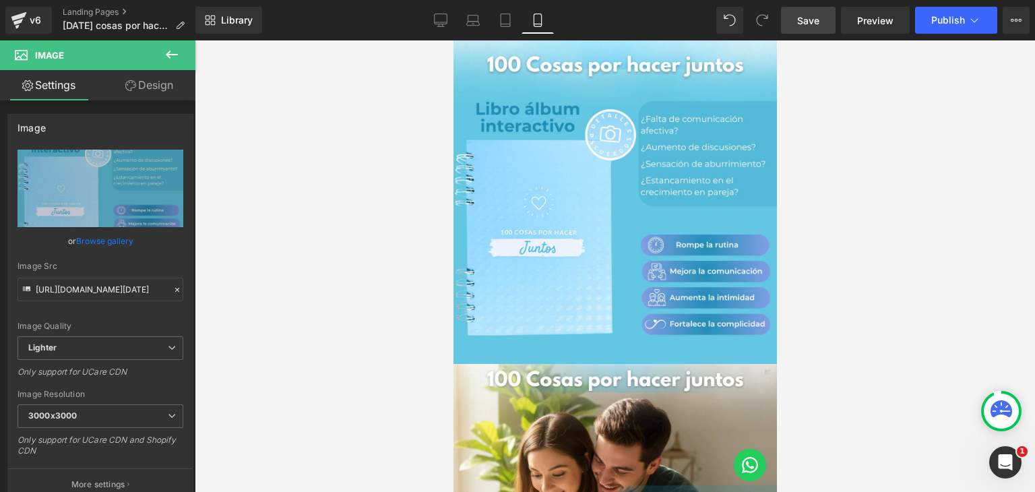
click at [803, 18] on span "Save" at bounding box center [808, 20] width 22 height 14
click at [942, 25] on span "Publish" at bounding box center [948, 20] width 34 height 11
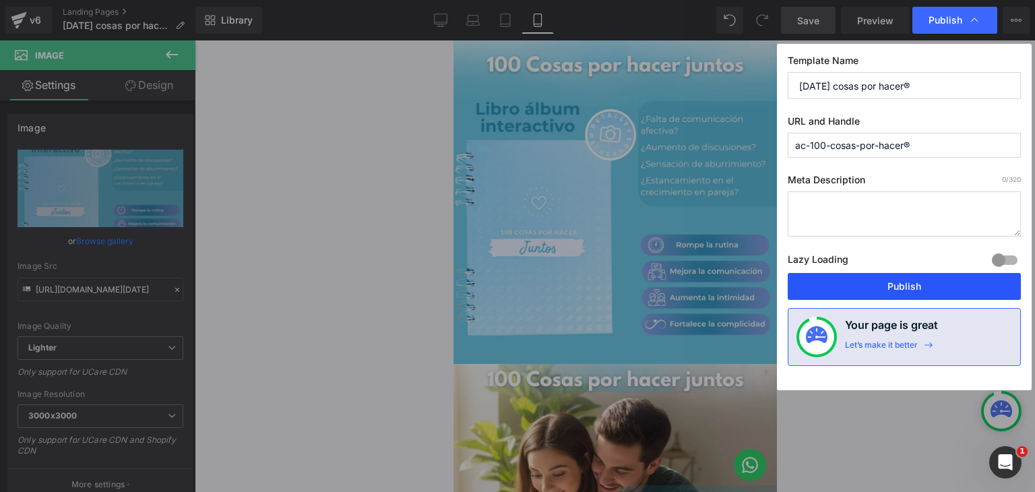
click at [835, 290] on button "Publish" at bounding box center [903, 286] width 233 height 27
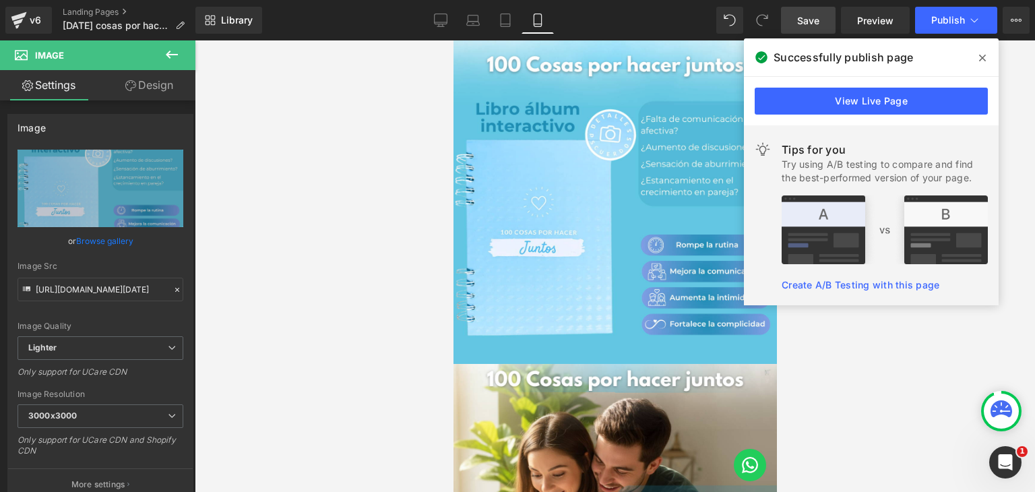
click at [811, 14] on span "Save" at bounding box center [808, 20] width 22 height 14
click at [935, 18] on span "Publish" at bounding box center [948, 20] width 34 height 11
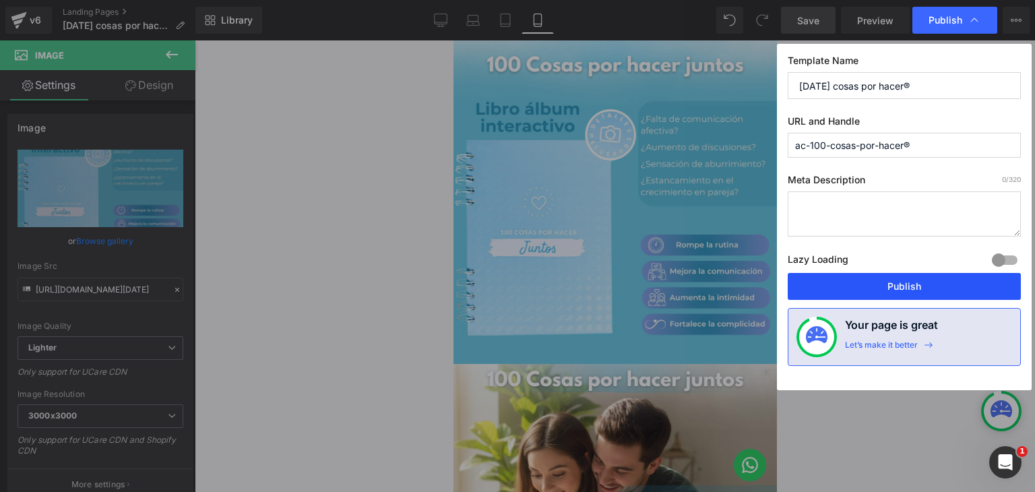
click at [874, 287] on button "Publish" at bounding box center [903, 286] width 233 height 27
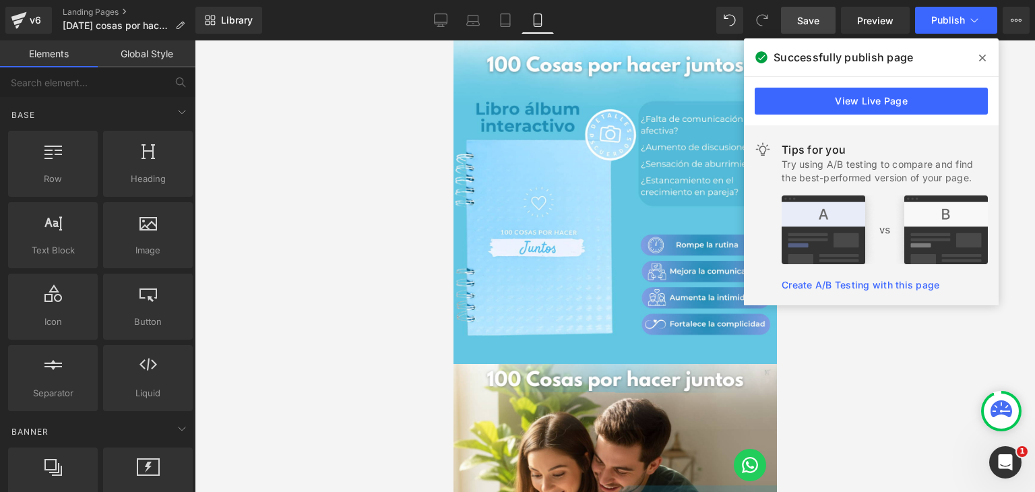
click at [832, 368] on div at bounding box center [615, 265] width 840 height 451
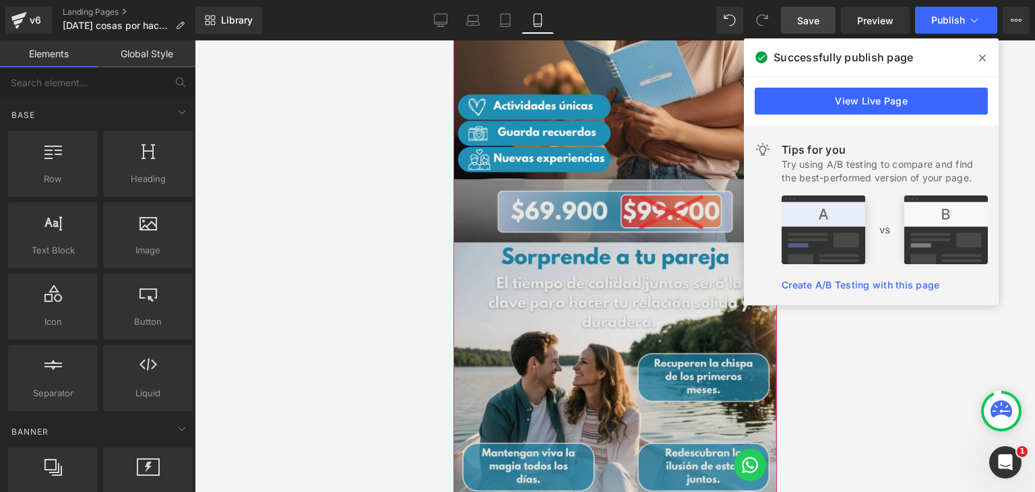
scroll to position [943, 0]
